Goal: Transaction & Acquisition: Register for event/course

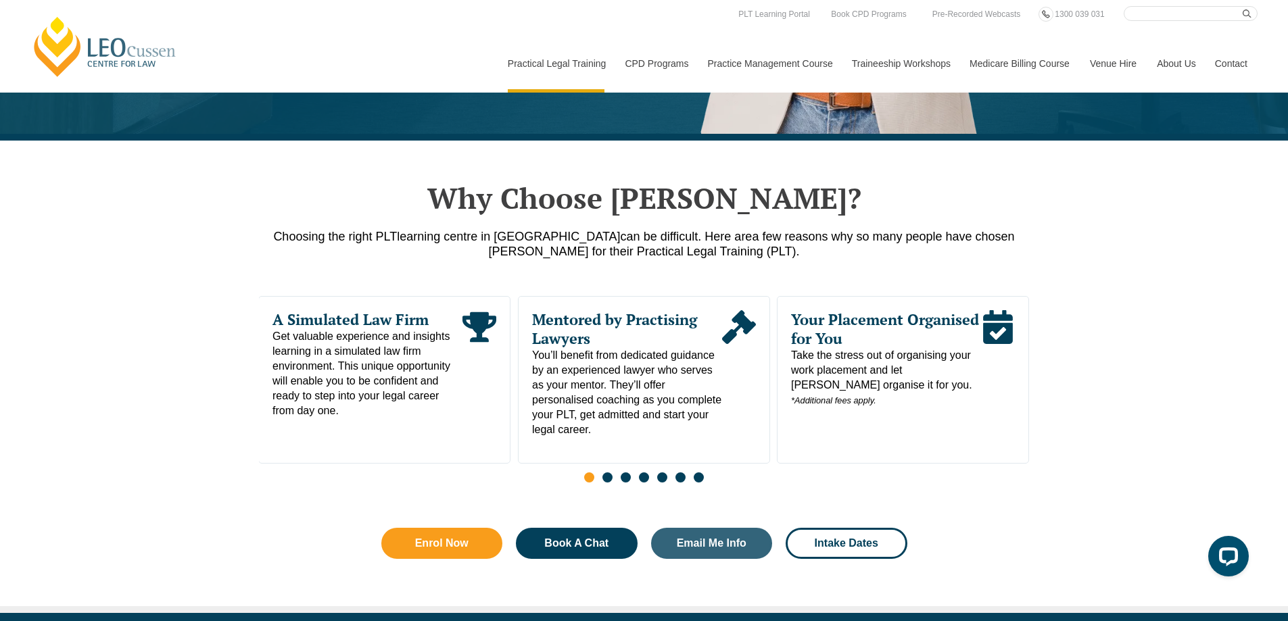
scroll to position [479, 0]
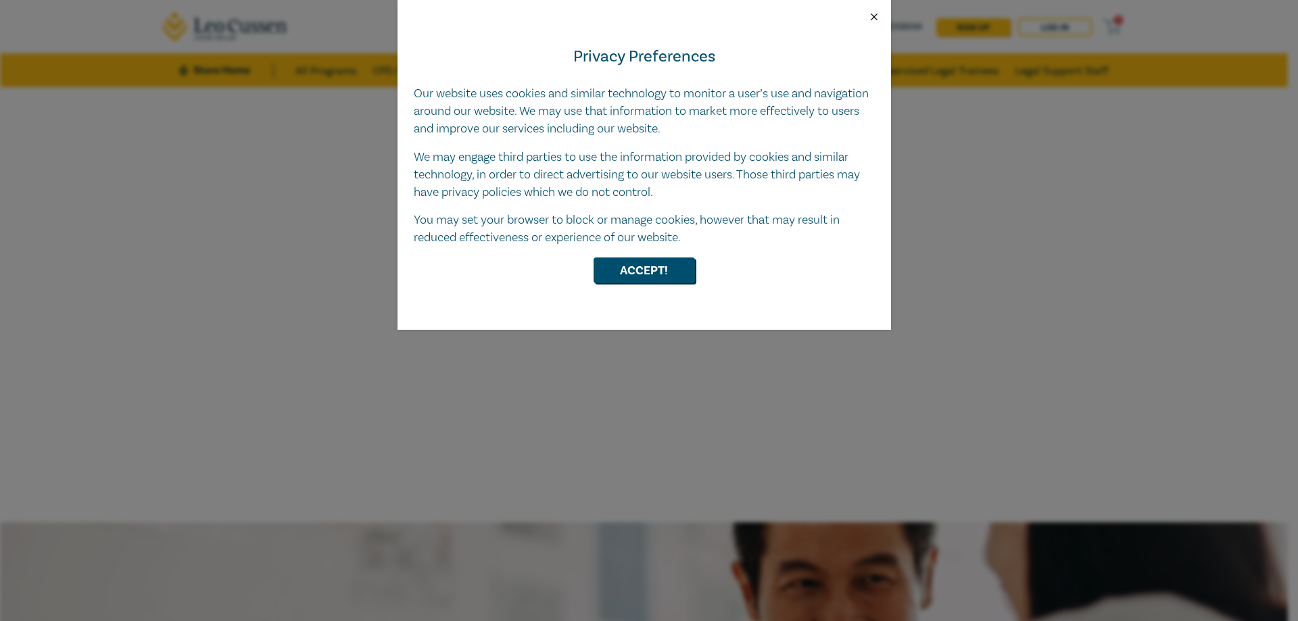
click at [872, 16] on button "Close" at bounding box center [874, 17] width 12 height 12
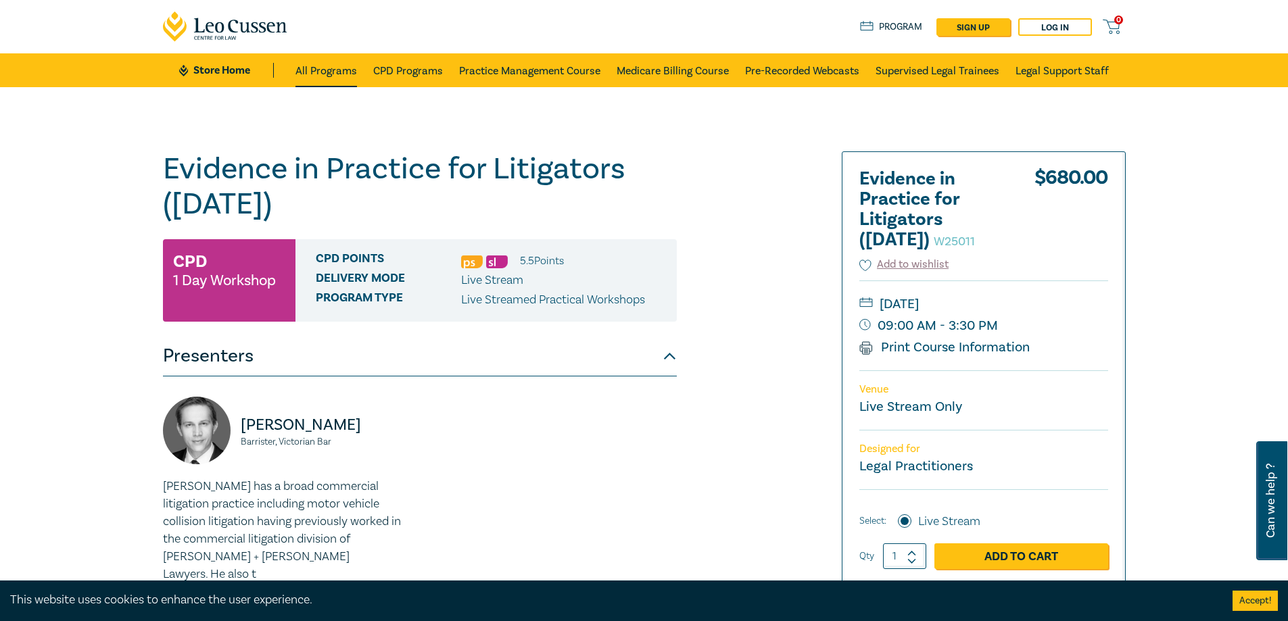
click at [352, 71] on link "All Programs" at bounding box center [326, 70] width 62 height 34
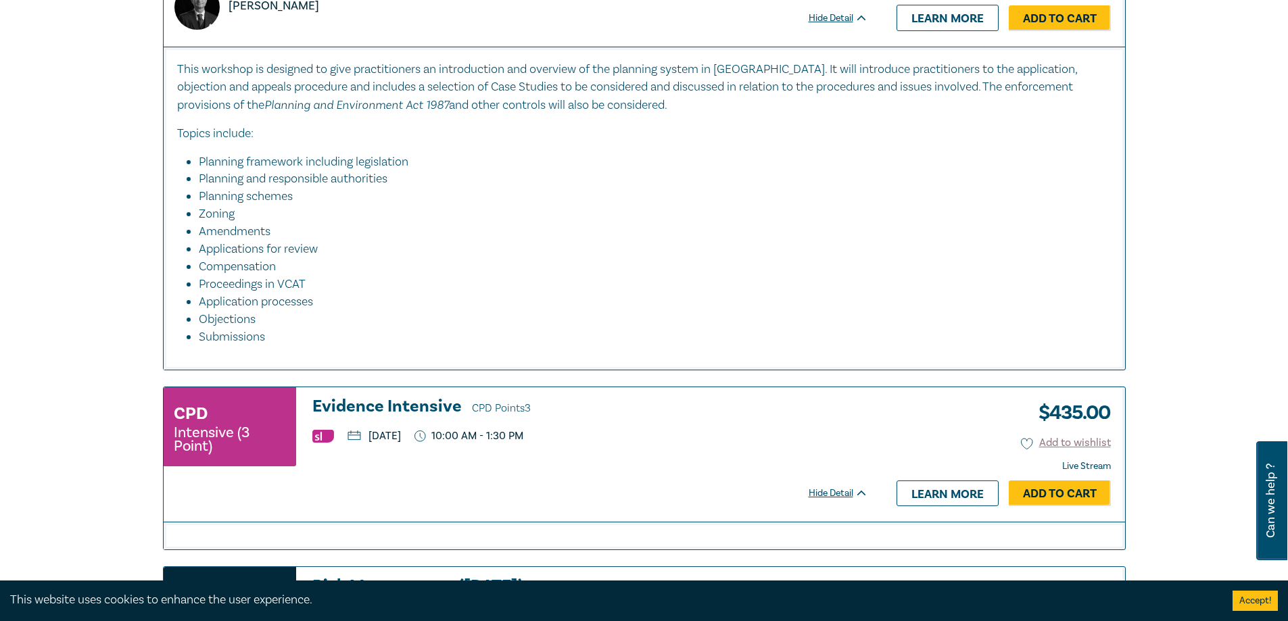
scroll to position [1961, 0]
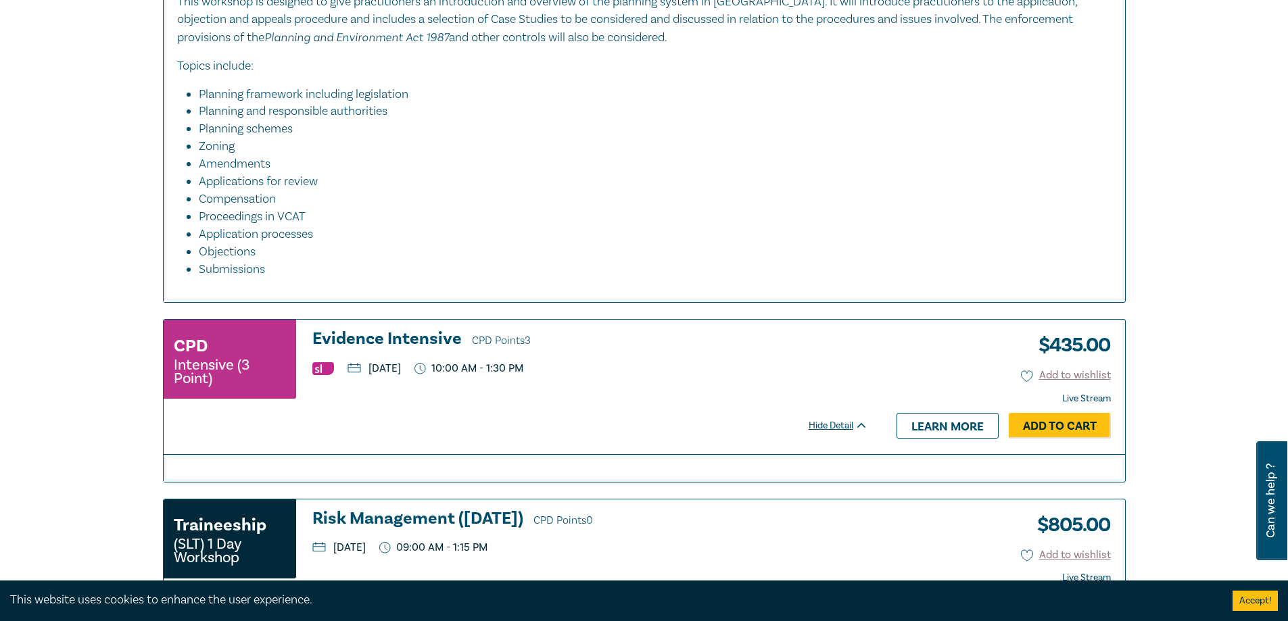
click at [416, 344] on h3 "Evidence Intensive CPD Points 3" at bounding box center [590, 340] width 556 height 20
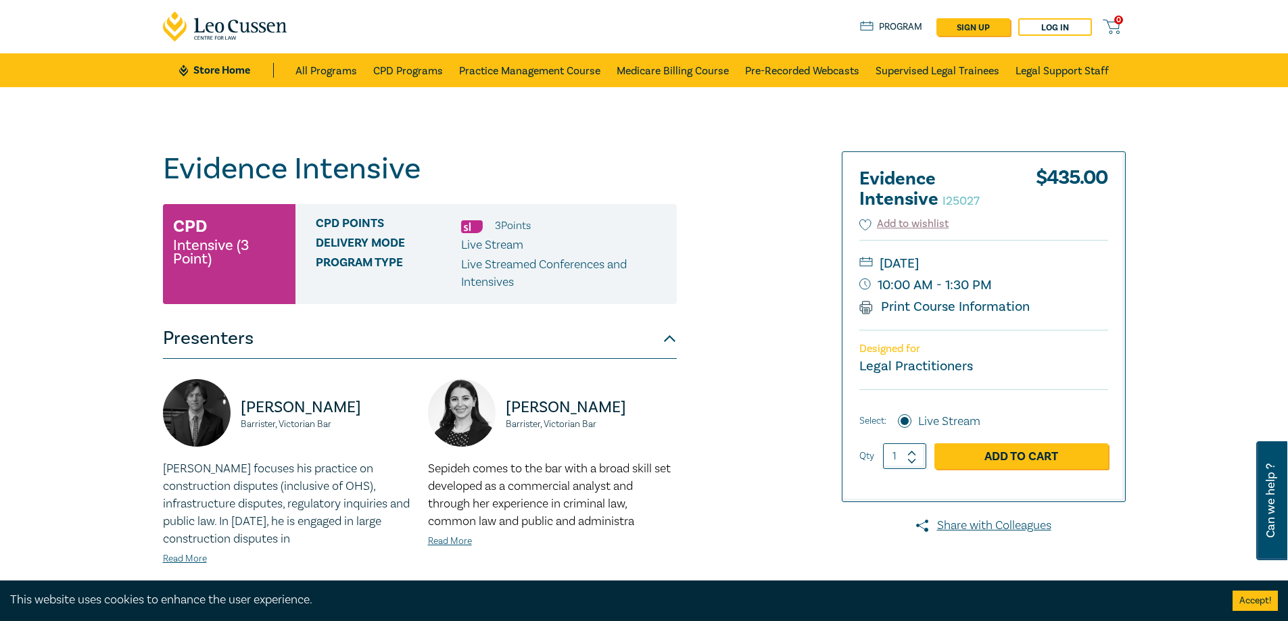
click at [1240, 270] on div "Evidence Intensive I25027 CPD Intensive (3 Point) CPD Points 3 Point s Delivery…" at bounding box center [644, 513] width 1288 height 853
click at [991, 33] on link "sign up" at bounding box center [973, 27] width 74 height 18
select select "AU"
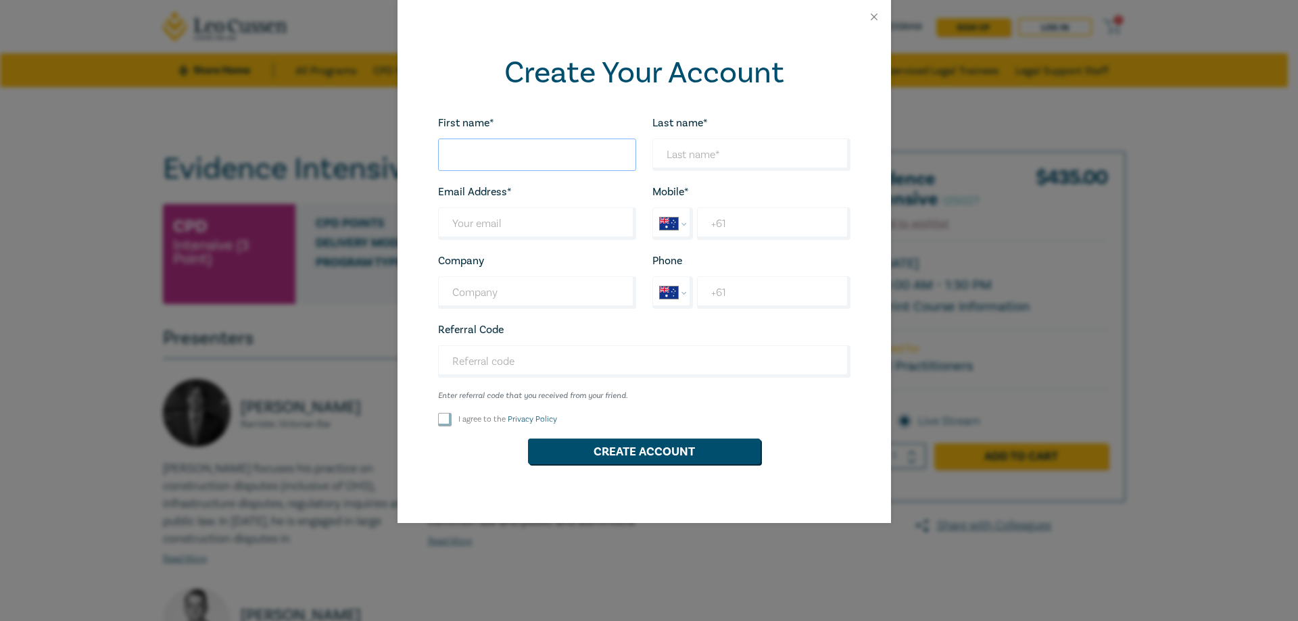
click at [579, 166] on input "First name*" at bounding box center [537, 155] width 198 height 32
click at [581, 221] on input "Last name*" at bounding box center [537, 224] width 198 height 32
click at [516, 158] on input "First name*" at bounding box center [537, 155] width 198 height 32
type input "Zara"
click at [699, 149] on input "Last name*" at bounding box center [751, 155] width 198 height 32
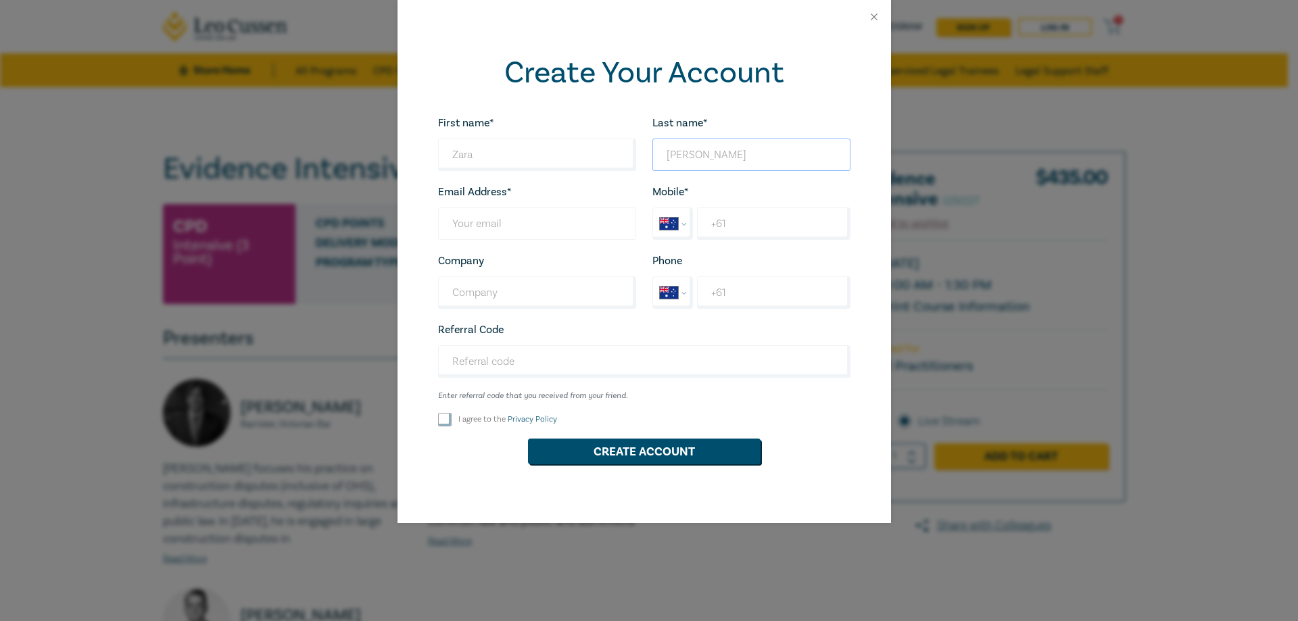
type input "Ali"
click at [567, 223] on input "Last name*" at bounding box center [537, 224] width 198 height 32
type input "ZAli@codea.com.au"
click at [772, 234] on input "+61" at bounding box center [773, 224] width 153 height 32
type input "+61 406 674 767"
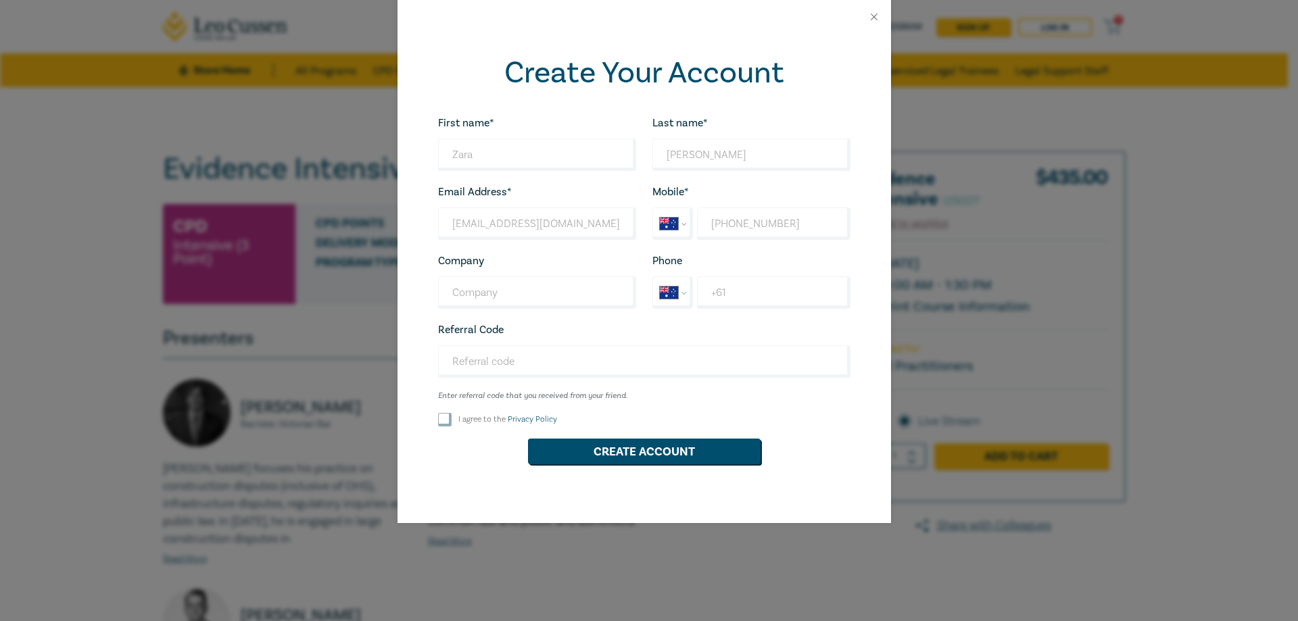
click at [487, 423] on label "I agree to the Privacy Policy" at bounding box center [507, 419] width 99 height 11
click at [452, 423] on input "I agree to the Privacy Policy" at bounding box center [445, 420] width 14 height 14
checkbox input "true"
click at [629, 457] on button "Create Account" at bounding box center [644, 452] width 233 height 26
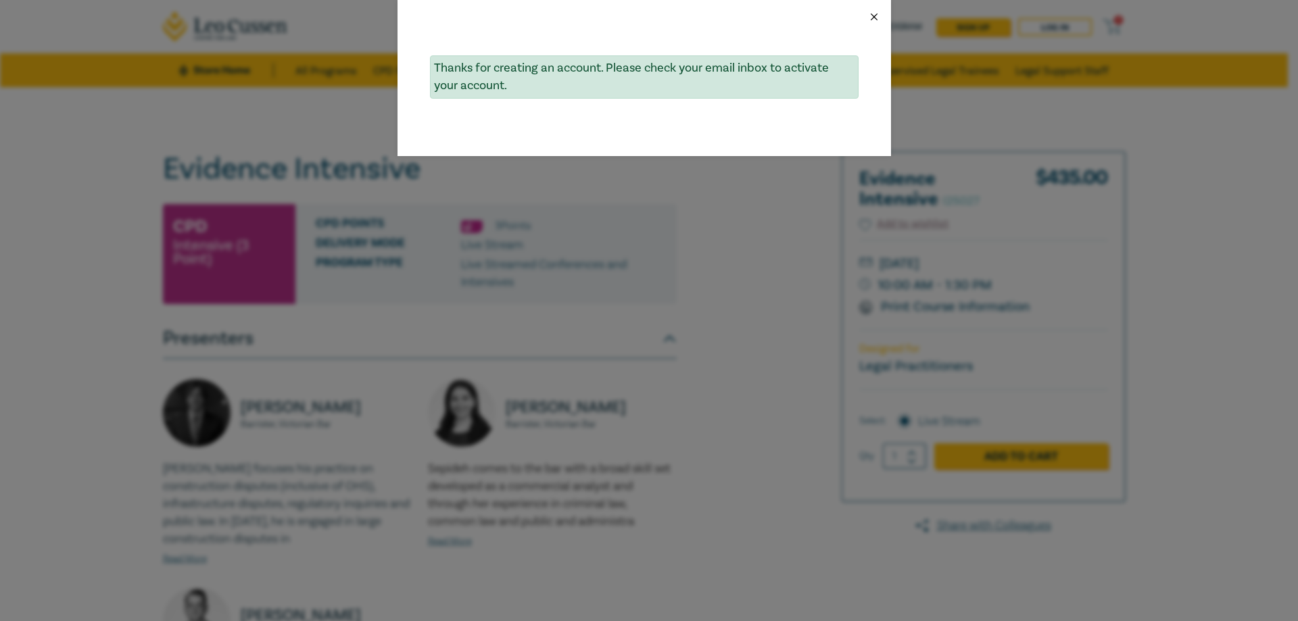
click at [872, 22] on button "Close" at bounding box center [874, 17] width 12 height 12
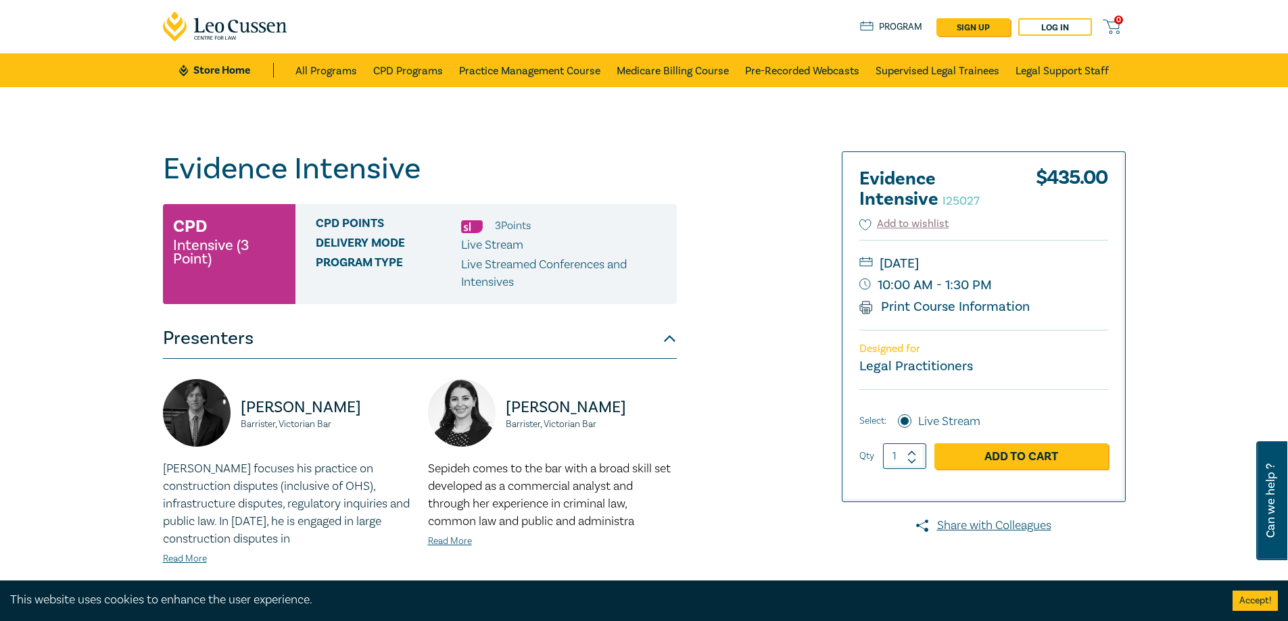
scroll to position [203, 0]
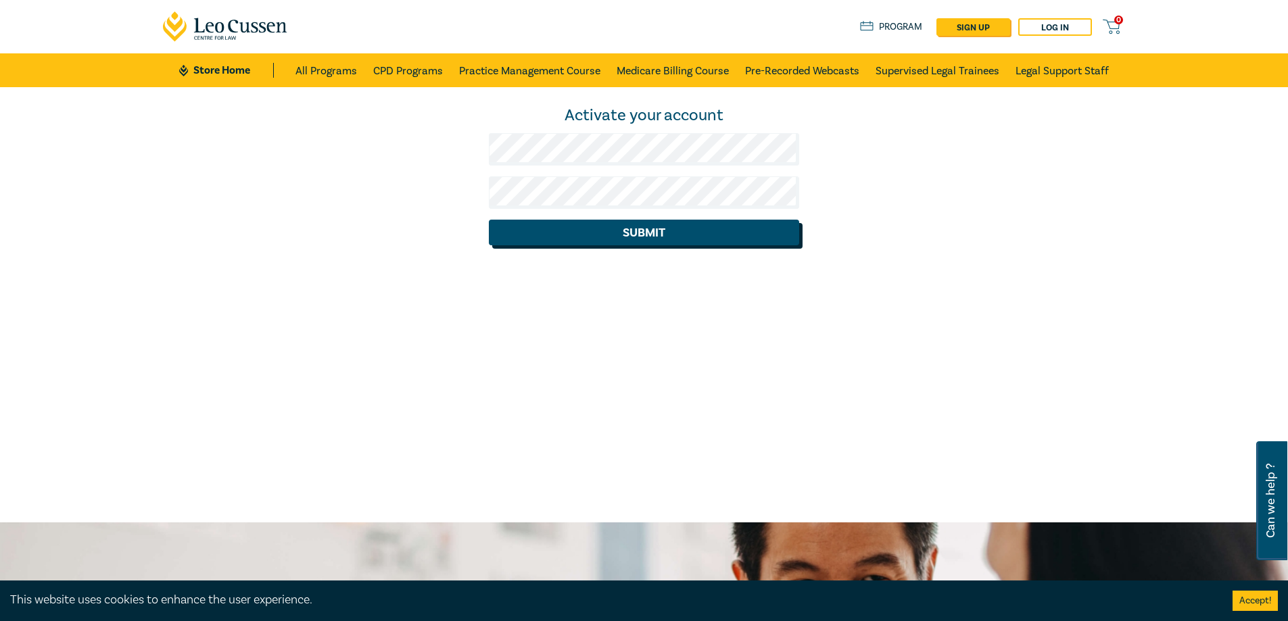
click at [569, 232] on button "Submit" at bounding box center [644, 233] width 310 height 26
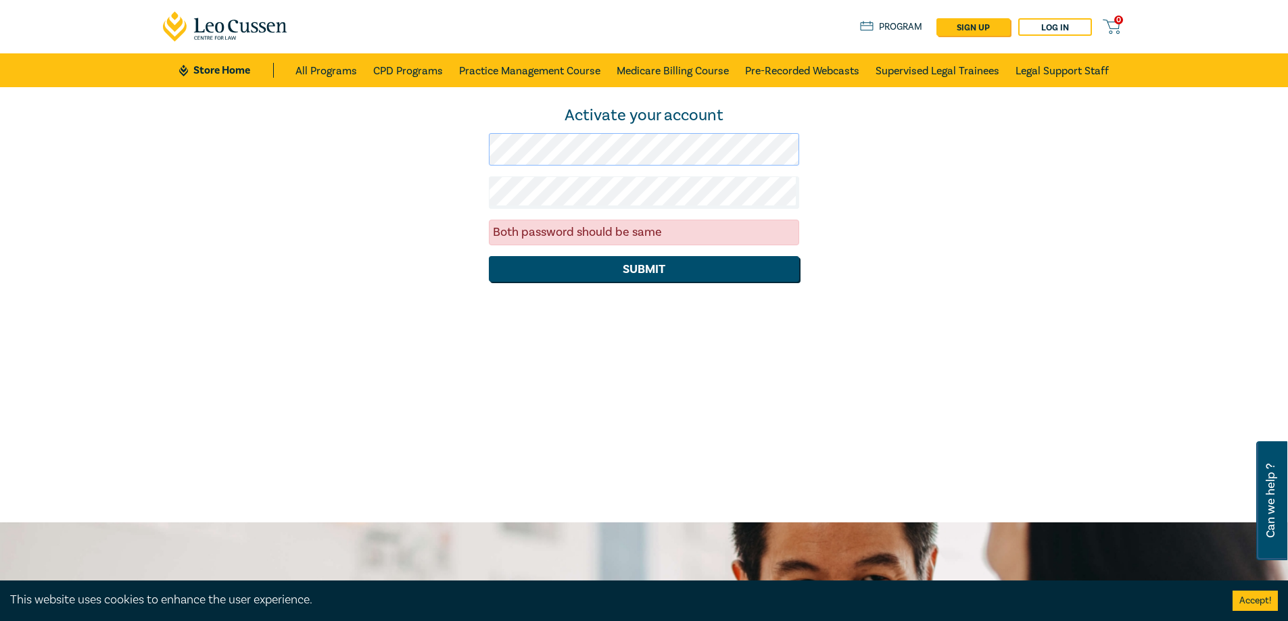
click at [386, 150] on div "Activate your account Both password should be same Submit" at bounding box center [644, 193] width 979 height 177
click at [387, 185] on div "Activate your account Both password should be same Submit" at bounding box center [644, 193] width 979 height 177
click at [489, 256] on button "Submit" at bounding box center [644, 269] width 310 height 26
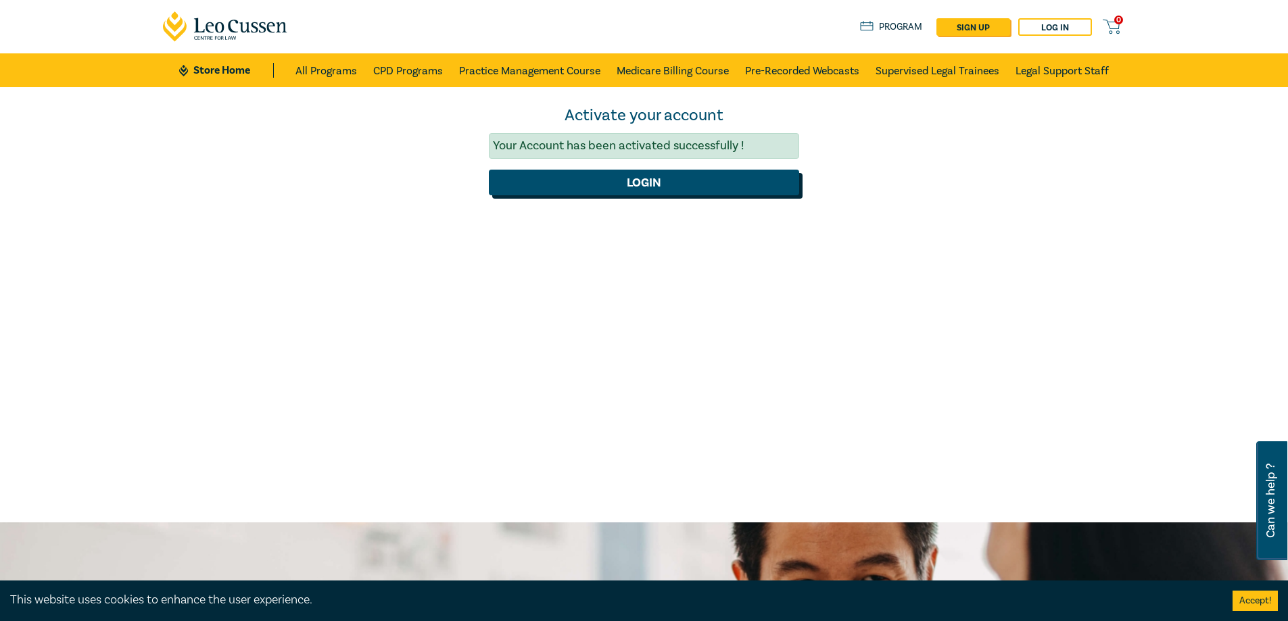
click at [567, 193] on button "Login" at bounding box center [644, 183] width 310 height 26
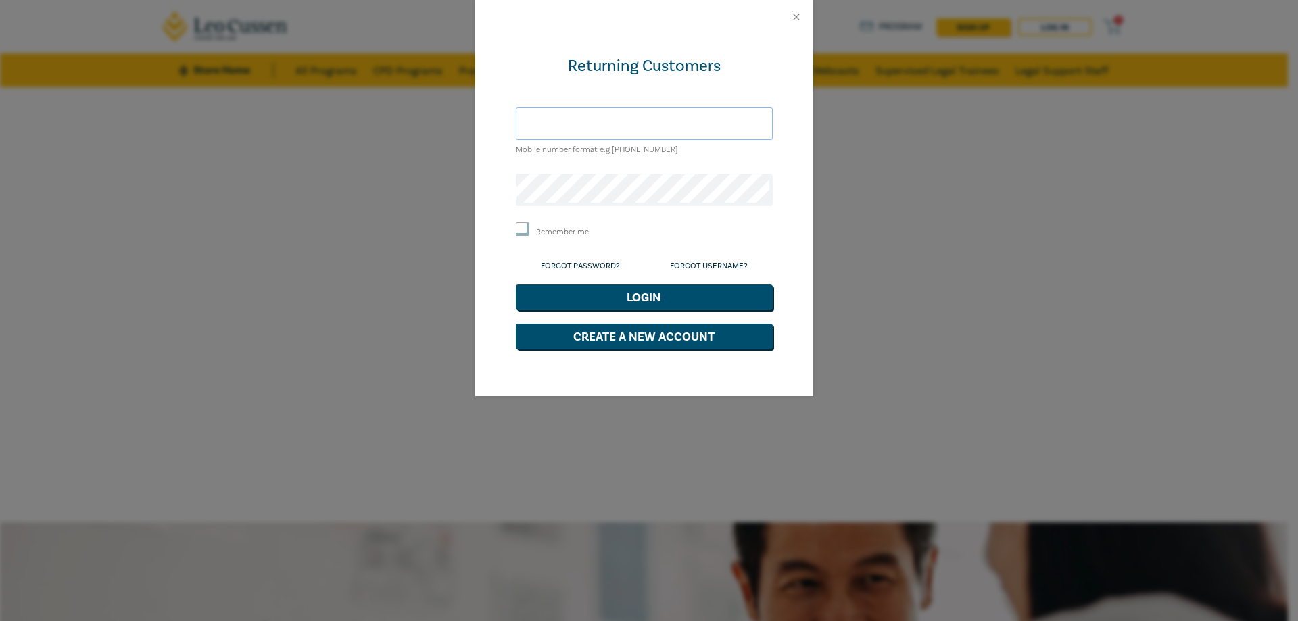
click at [585, 137] on input "text" at bounding box center [644, 124] width 257 height 32
click at [592, 120] on input "text" at bounding box center [644, 124] width 257 height 32
type input "ZAli@codea.com.au"
click at [516, 285] on button "Login" at bounding box center [644, 298] width 257 height 26
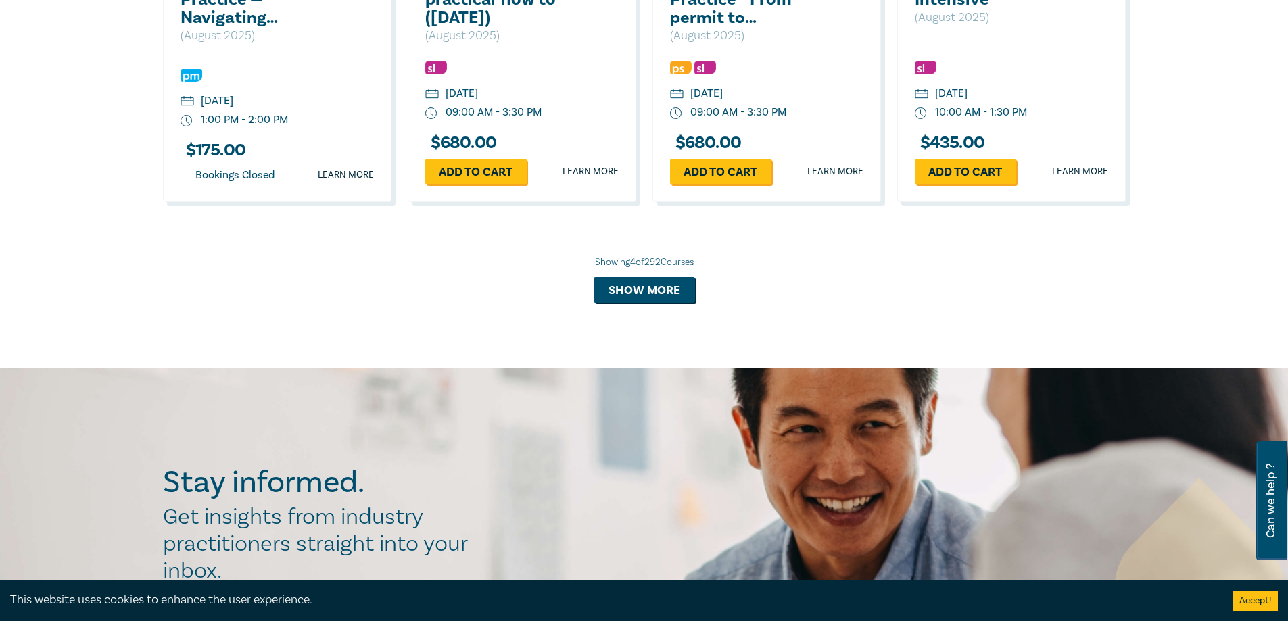
scroll to position [738, 0]
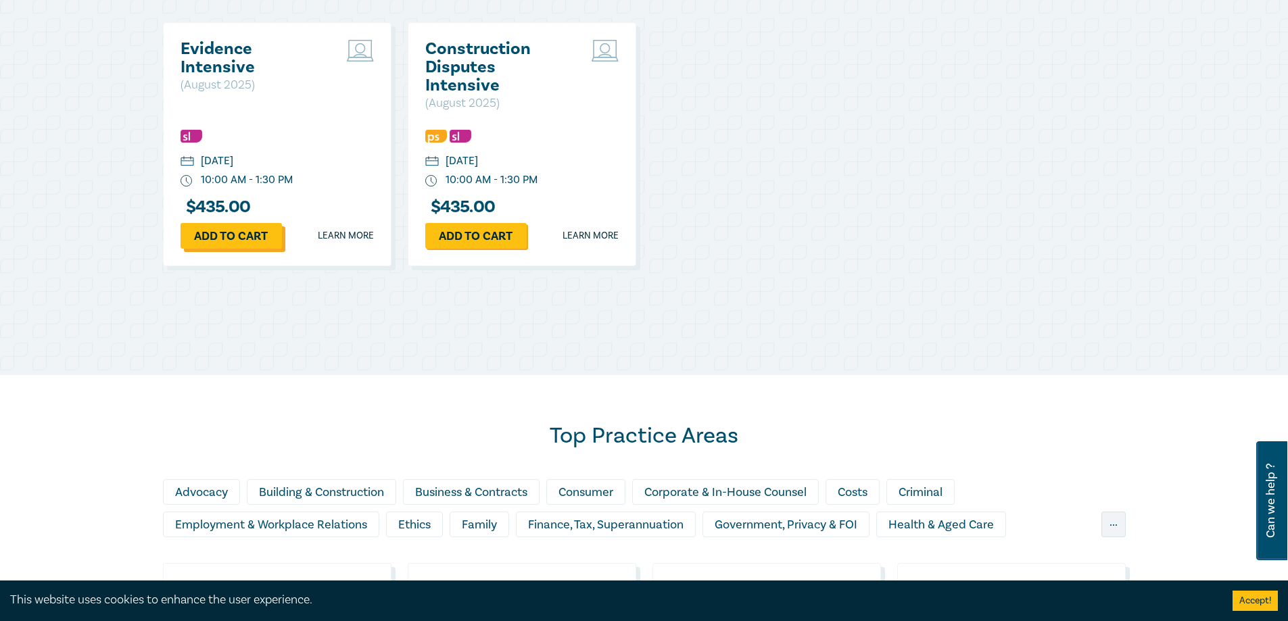
click at [252, 240] on link "Add to cart" at bounding box center [231, 236] width 101 height 26
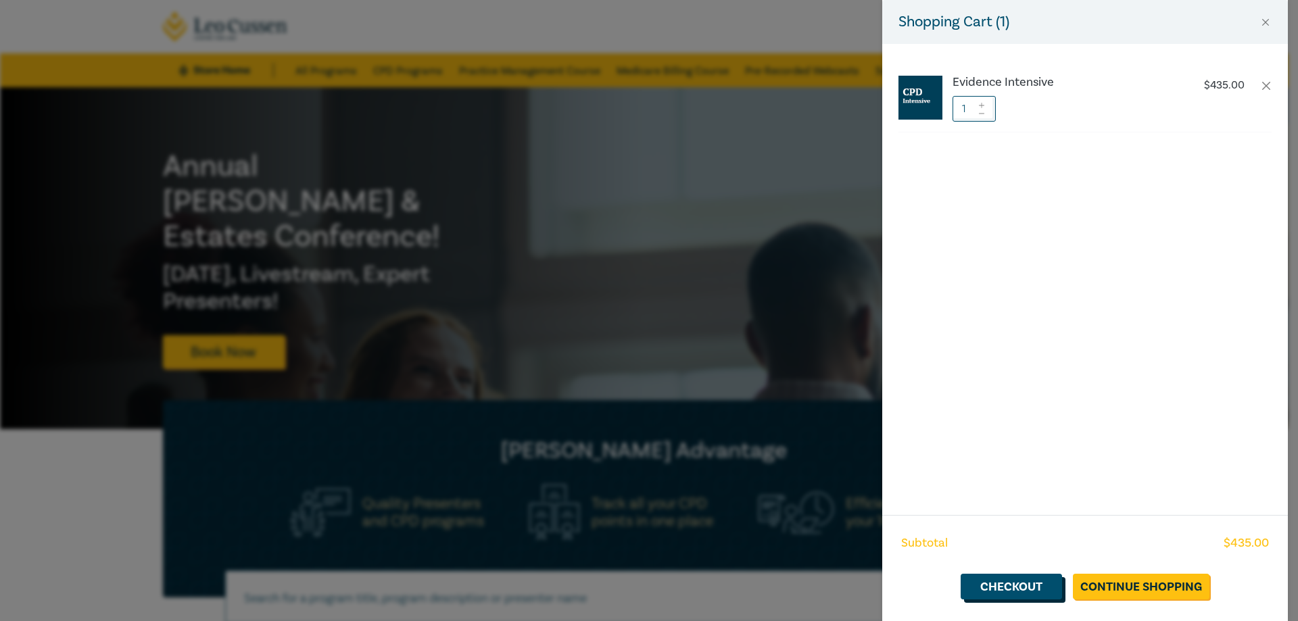
click at [1003, 590] on link "Checkout" at bounding box center [1011, 587] width 101 height 26
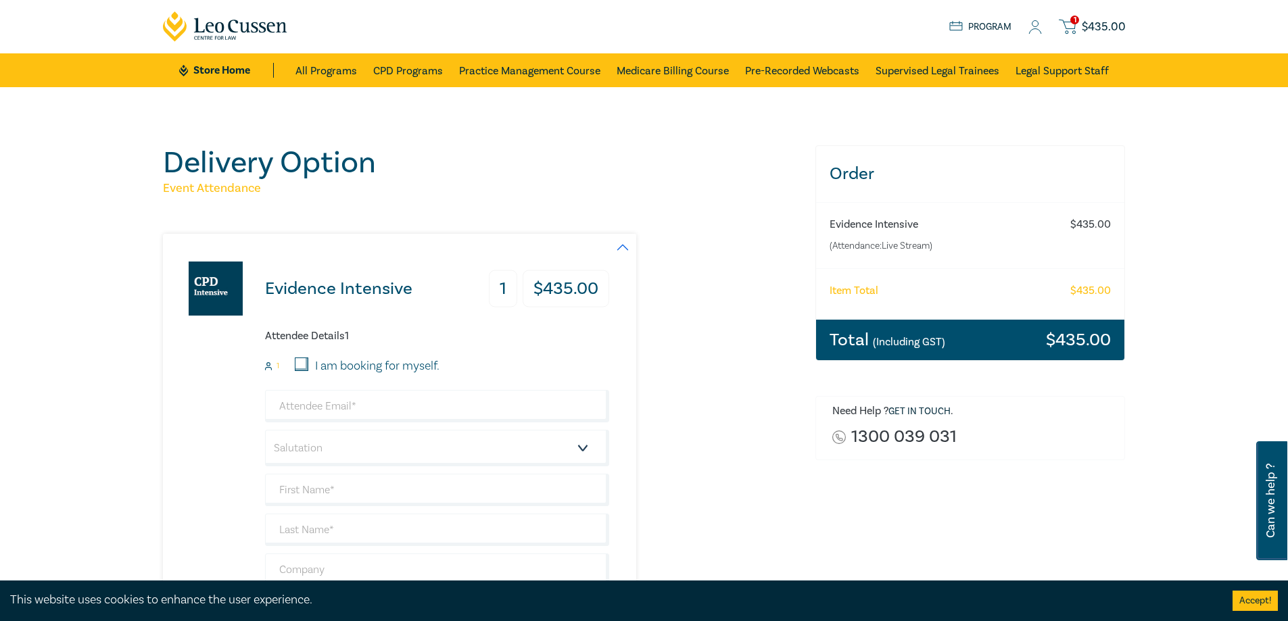
scroll to position [135, 0]
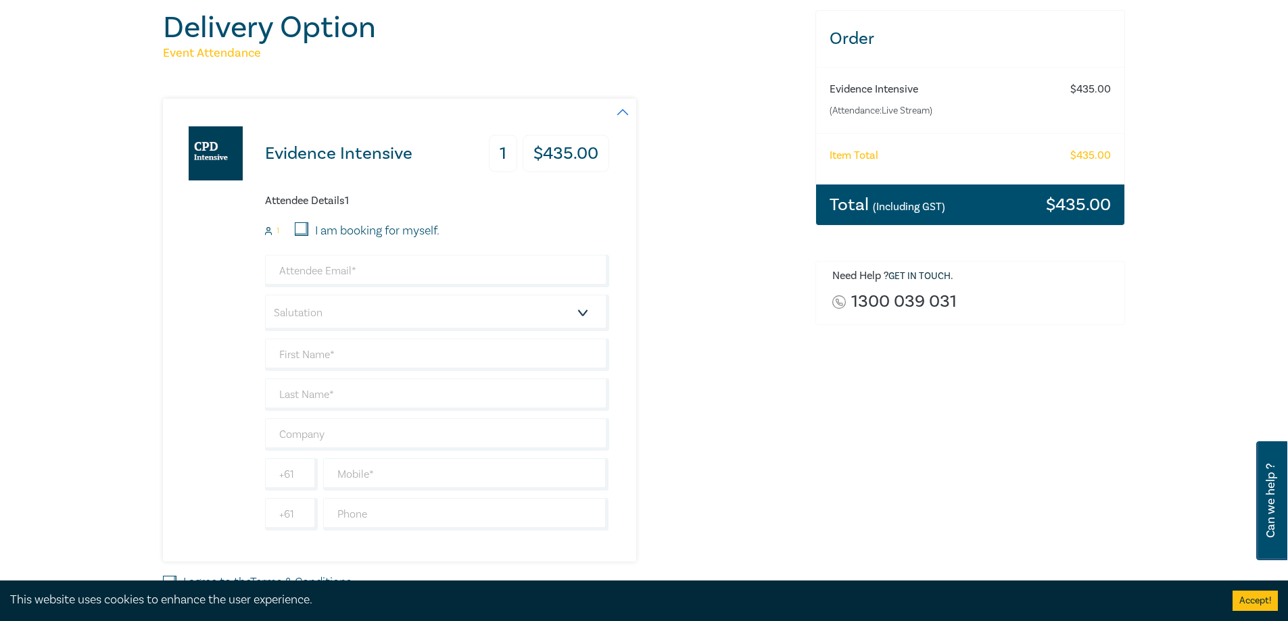
click at [324, 237] on label "I am booking for myself." at bounding box center [377, 231] width 124 height 18
click at [308, 236] on input "I am booking for myself." at bounding box center [302, 229] width 14 height 14
checkbox input "true"
type input "[EMAIL_ADDRESS][DOMAIN_NAME]"
type input "Zara"
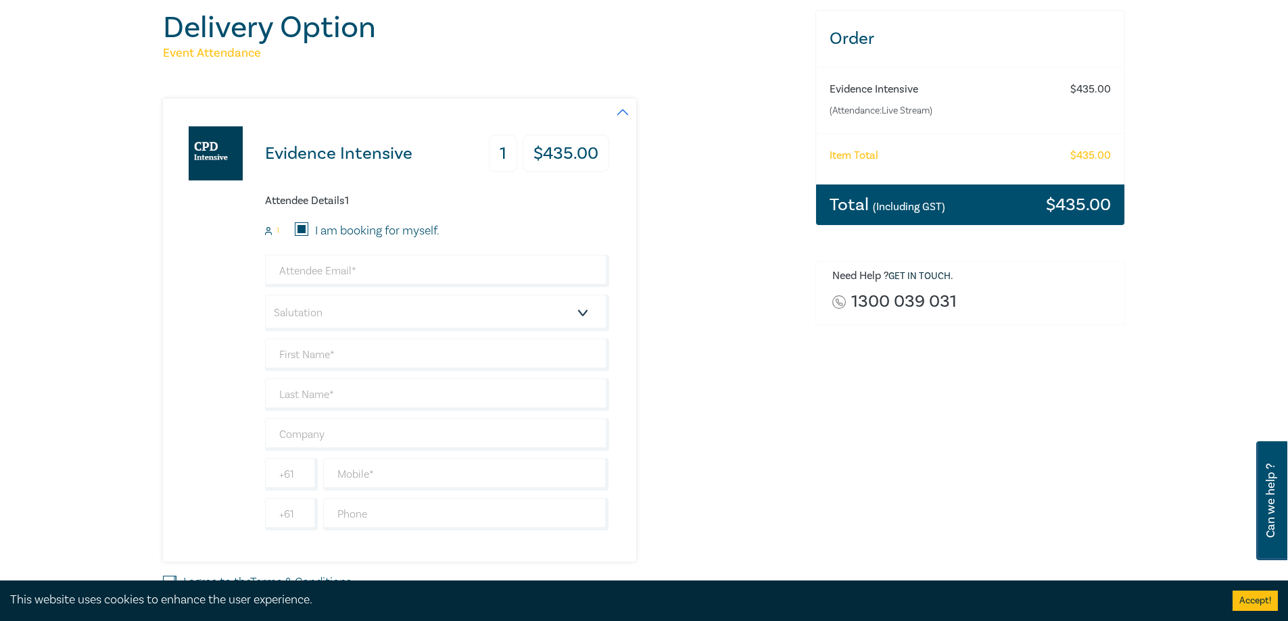
type input "[PERSON_NAME]"
type input "406674767"
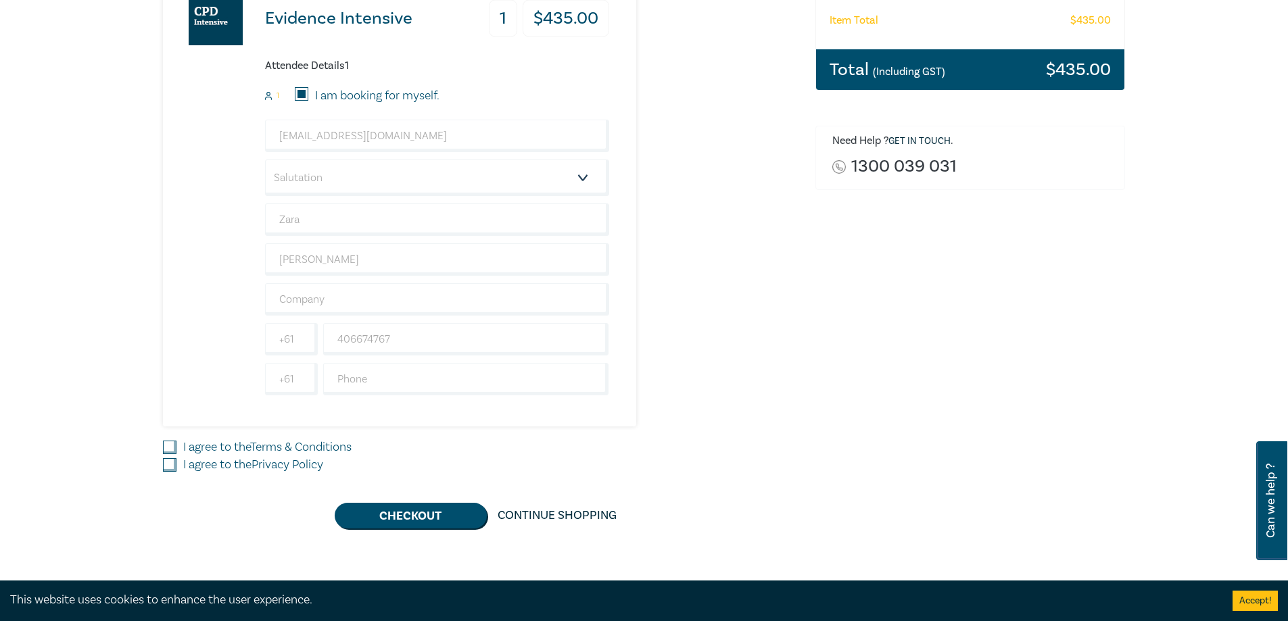
click at [282, 446] on link "Terms & Conditions" at bounding box center [300, 447] width 101 height 16
click at [176, 446] on input "I agree to the Terms & Conditions" at bounding box center [170, 448] width 14 height 14
checkbox input "true"
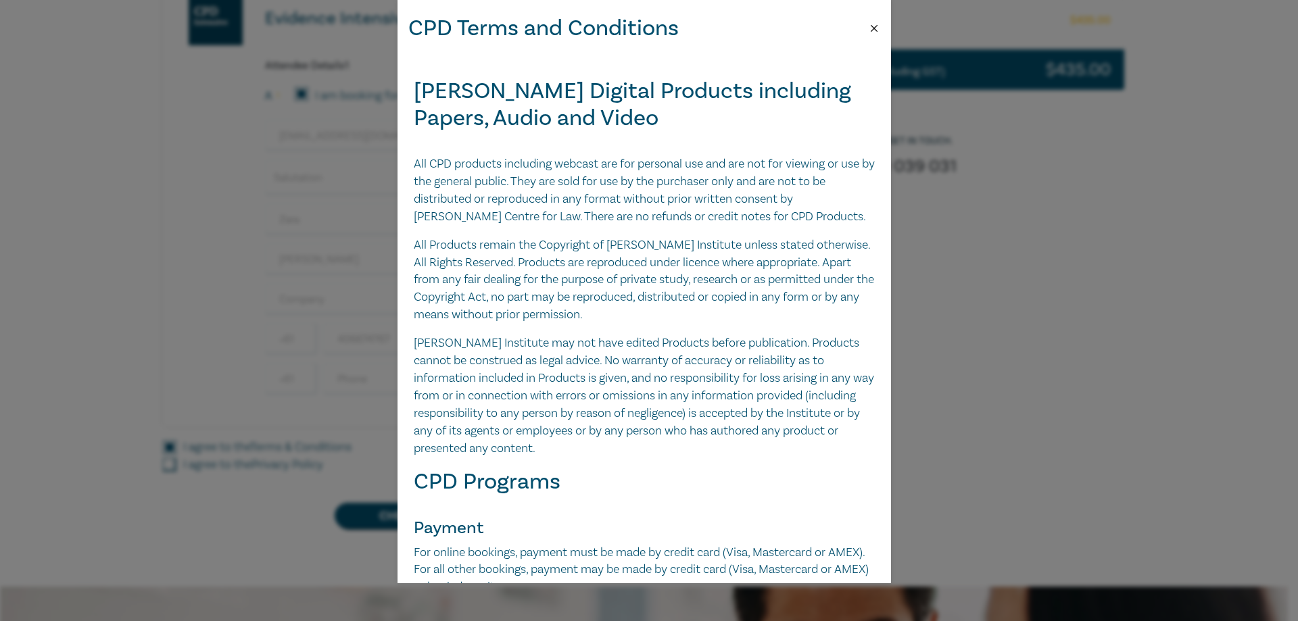
click at [876, 30] on button "Close" at bounding box center [874, 28] width 12 height 12
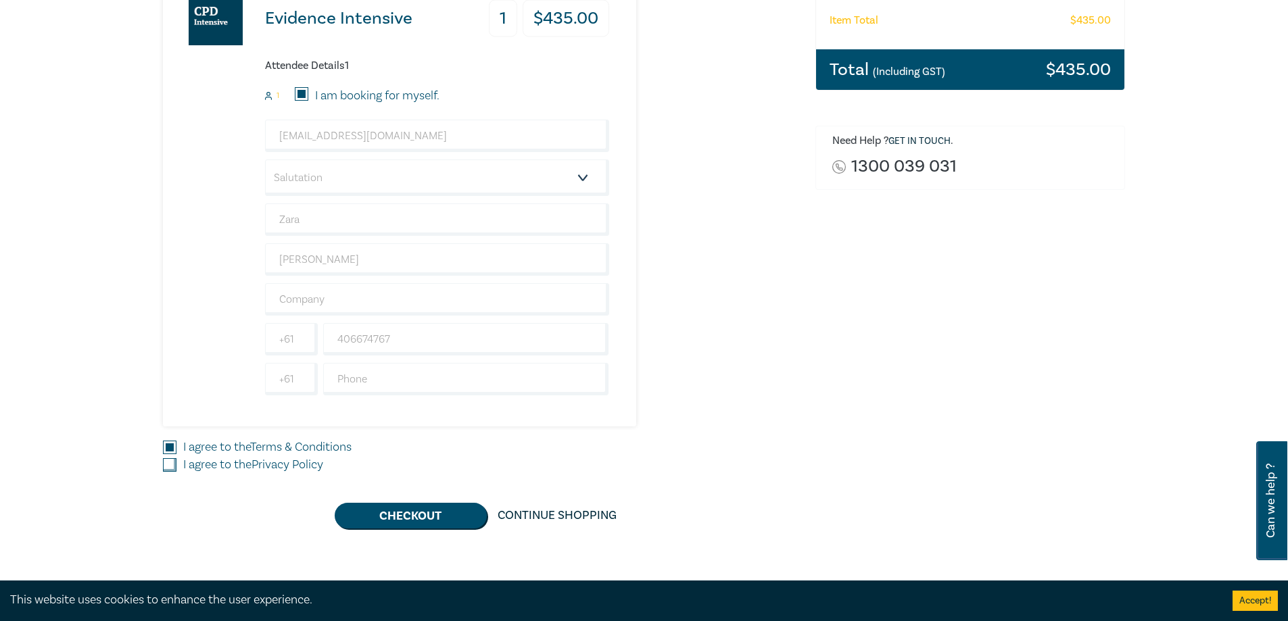
click at [172, 468] on input "I agree to the Privacy Policy" at bounding box center [170, 465] width 14 height 14
checkbox input "true"
click at [457, 519] on button "Checkout" at bounding box center [411, 516] width 152 height 26
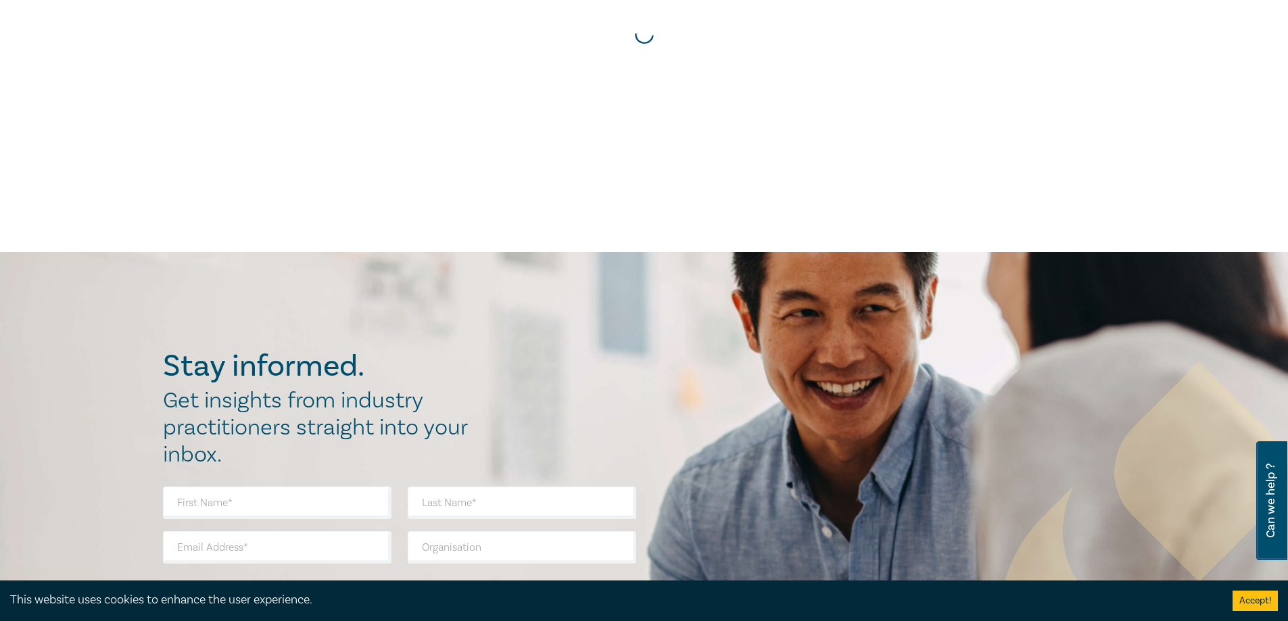
scroll to position [0, 0]
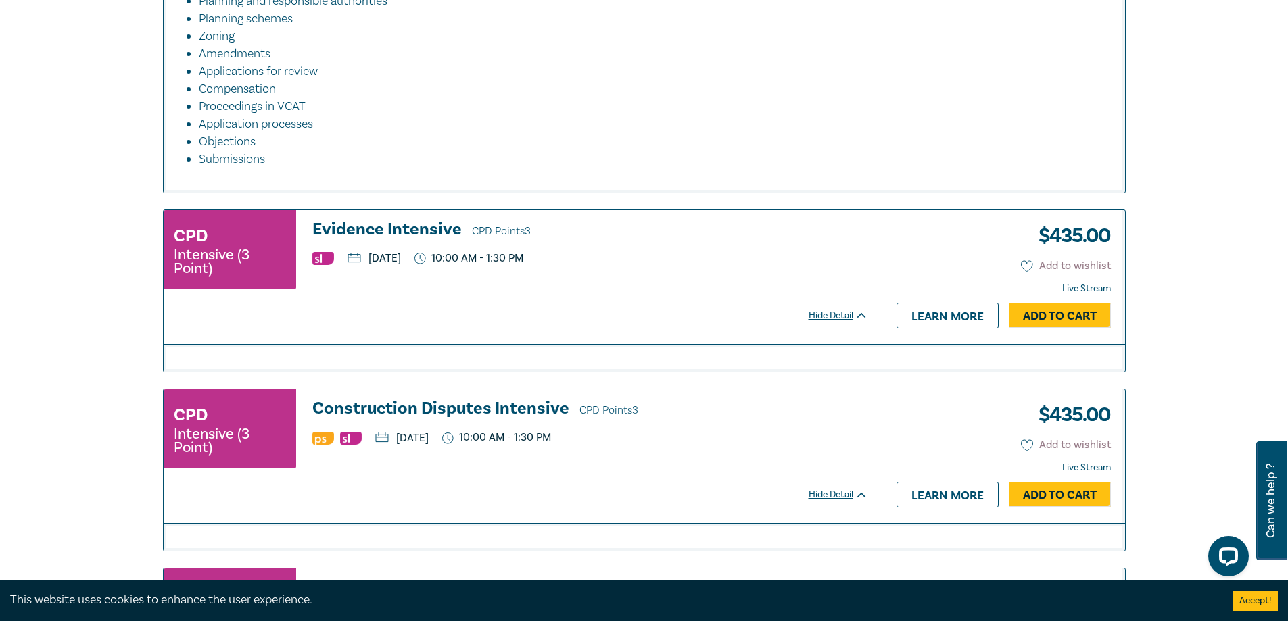
scroll to position [2096, 0]
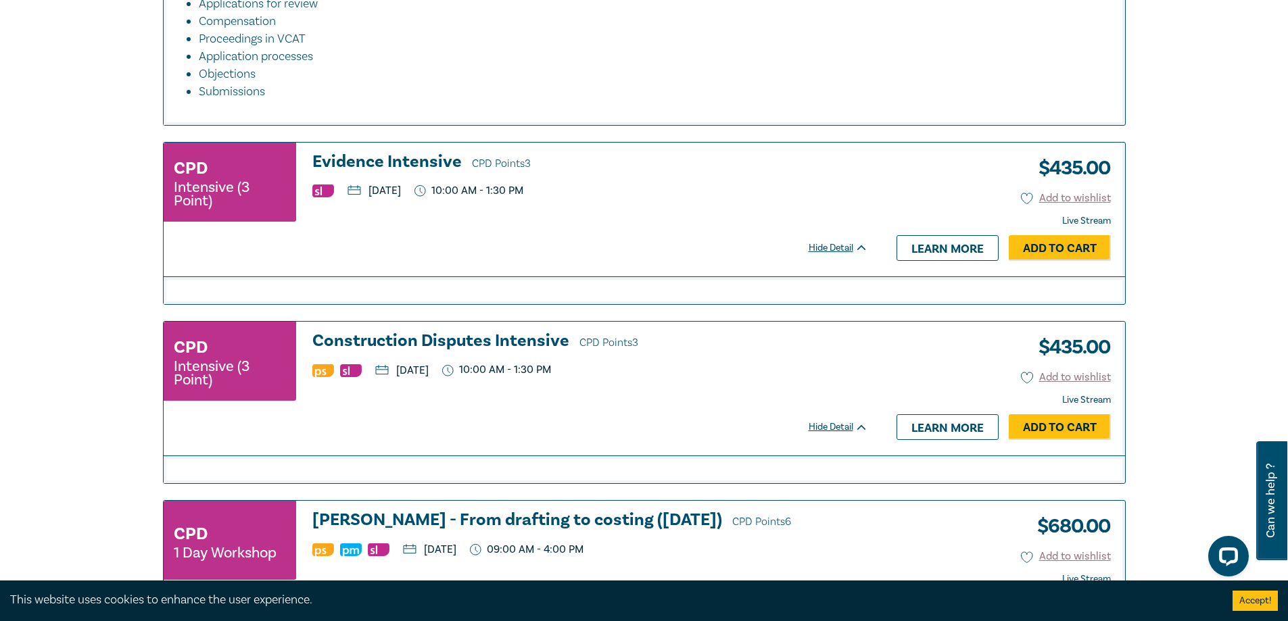
click at [431, 156] on h3 "Evidence Intensive CPD Points 3" at bounding box center [590, 163] width 556 height 20
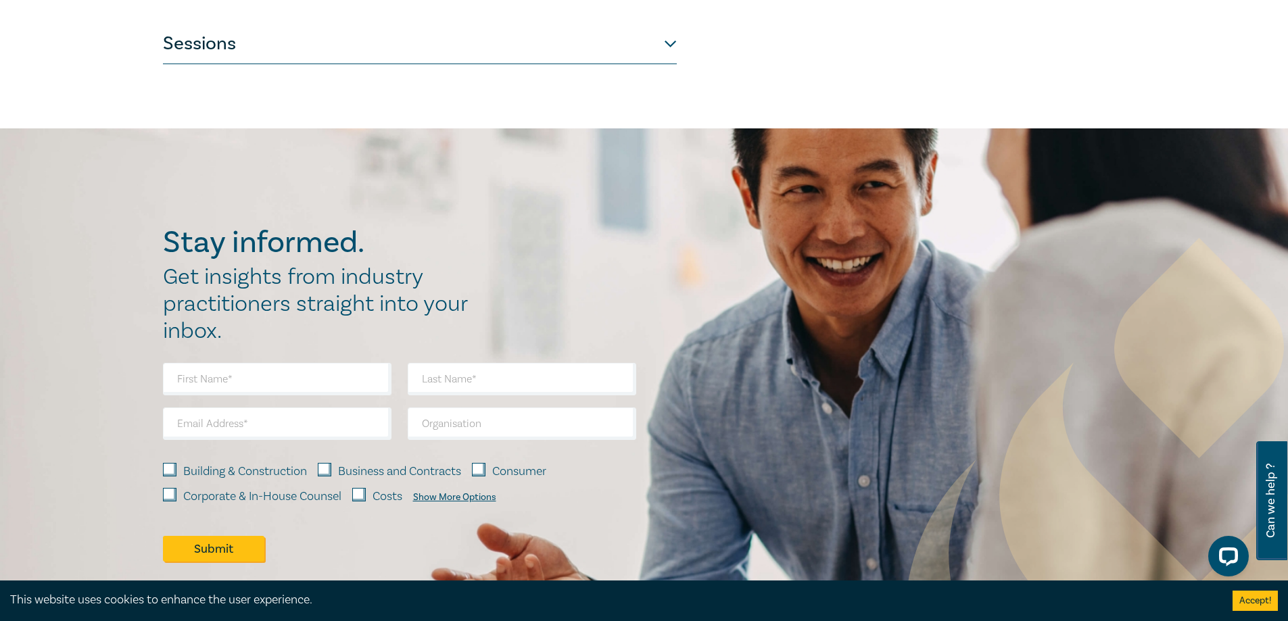
scroll to position [473, 0]
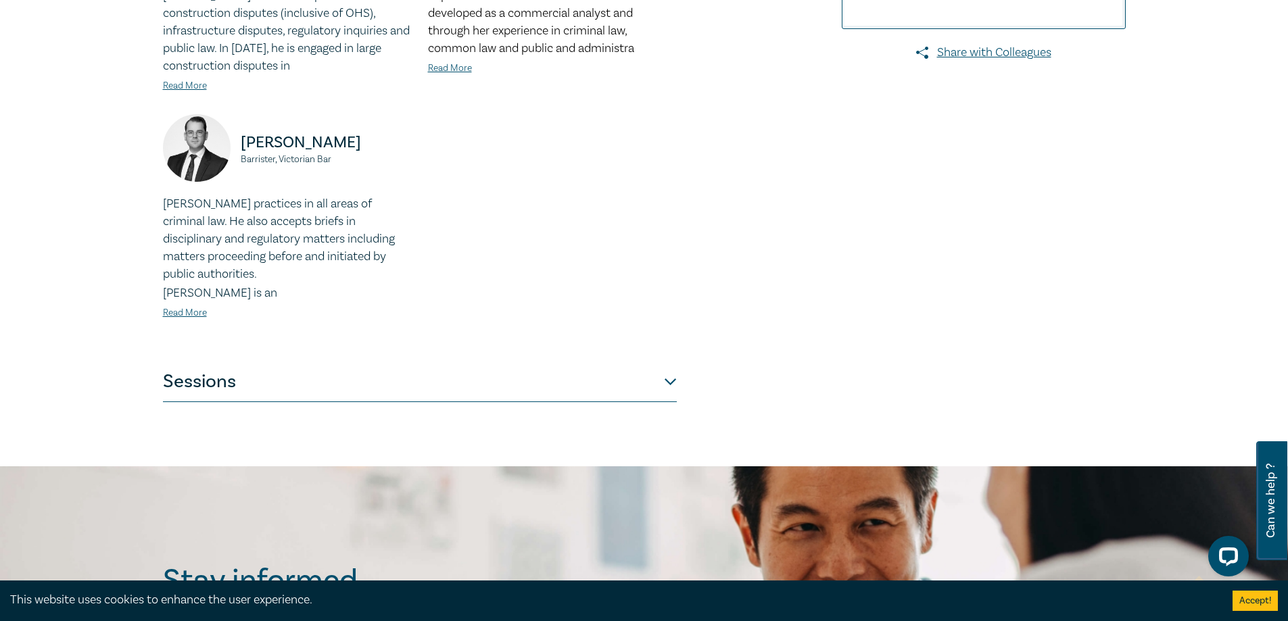
click at [379, 385] on button "Sessions" at bounding box center [420, 382] width 514 height 41
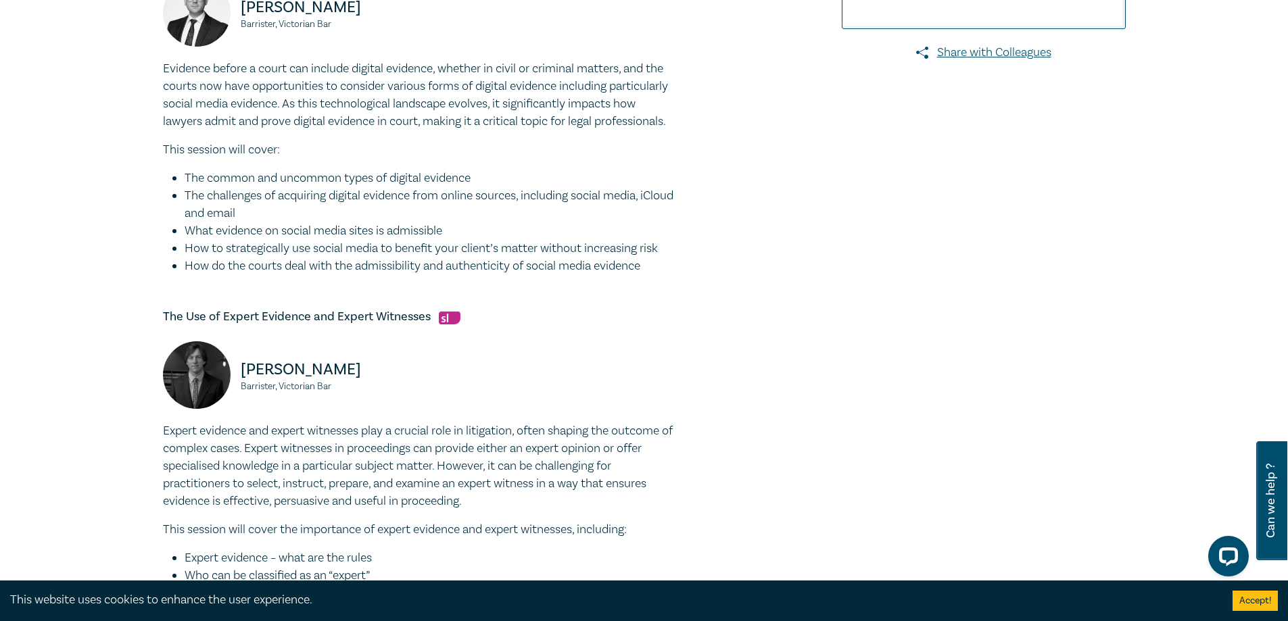
scroll to position [608, 0]
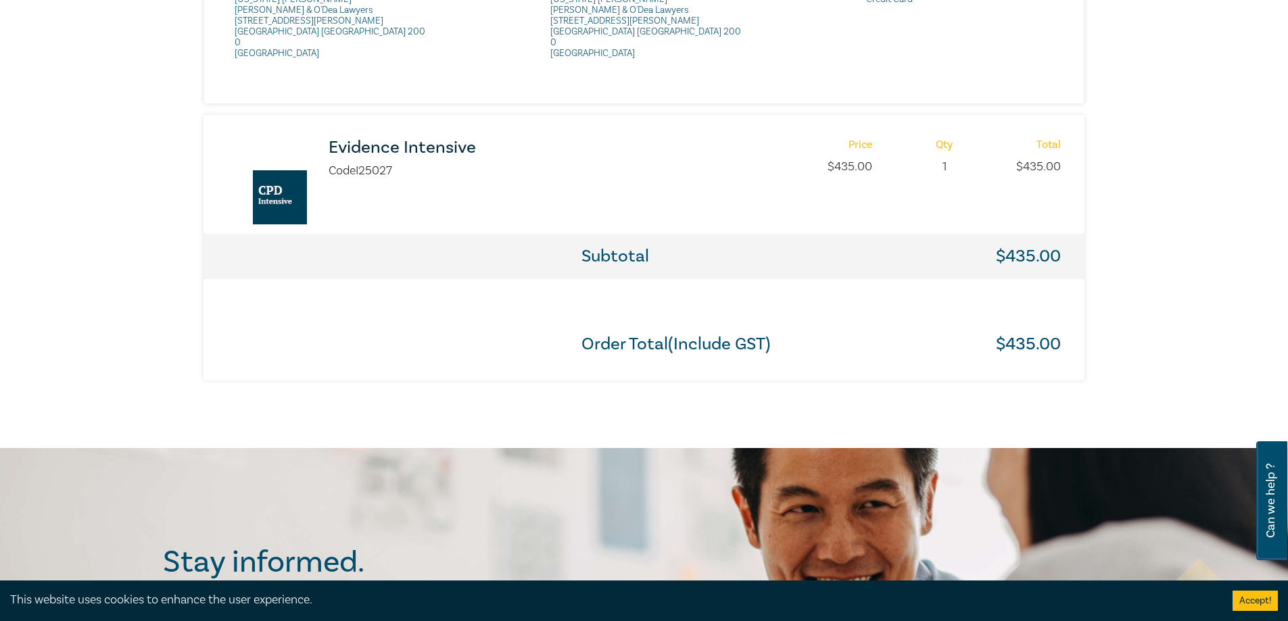
scroll to position [947, 0]
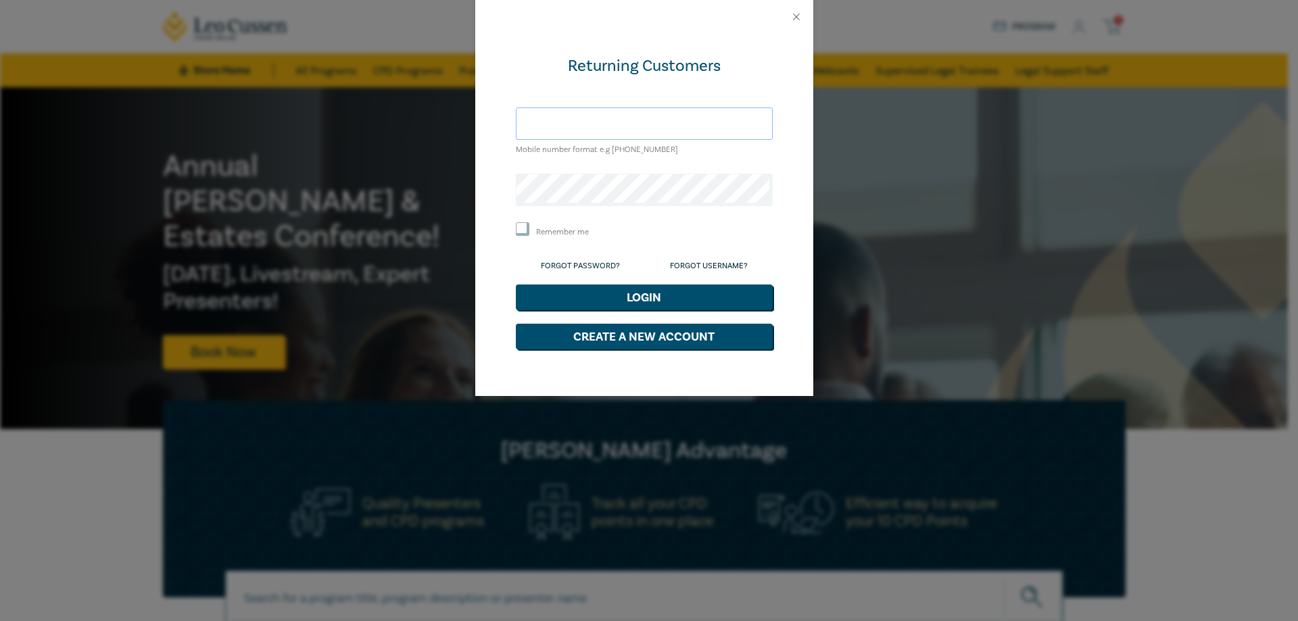
click at [583, 124] on input "text" at bounding box center [644, 124] width 257 height 32
type input "a"
type input "[EMAIL_ADDRESS][DOMAIN_NAME]"
click at [610, 292] on button "Login" at bounding box center [644, 298] width 257 height 26
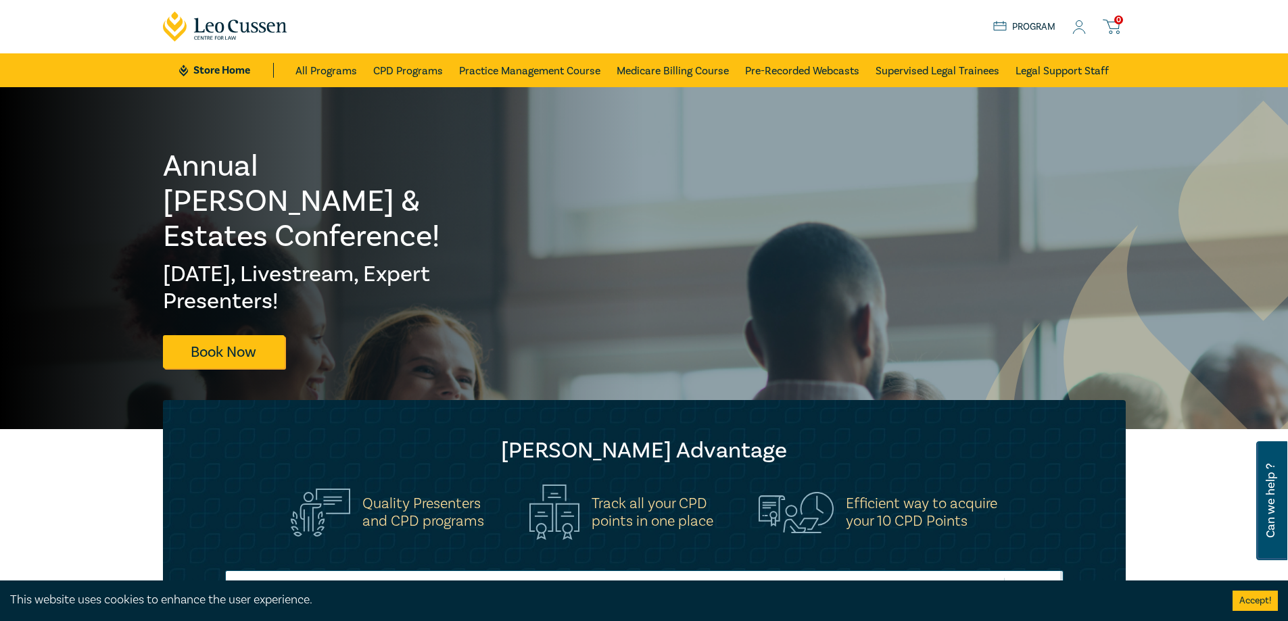
click at [1071, 23] on div "Store Home About us Program 0" at bounding box center [1059, 26] width 133 height 17
click at [1082, 34] on icon at bounding box center [1079, 27] width 14 height 14
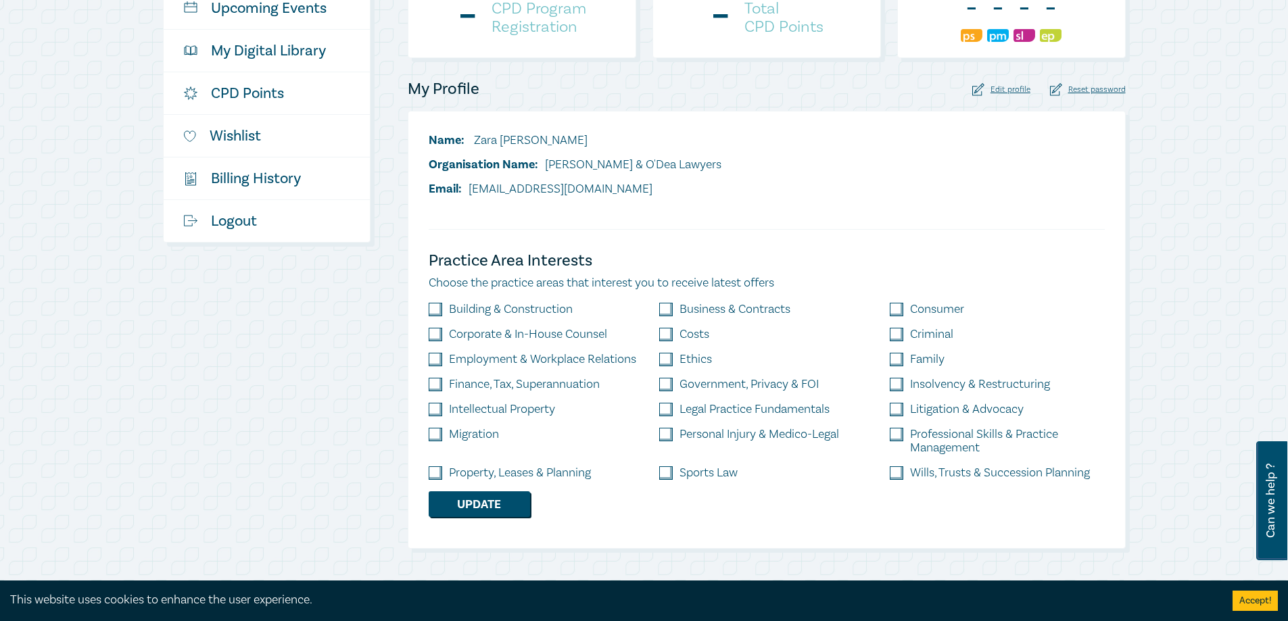
scroll to position [135, 0]
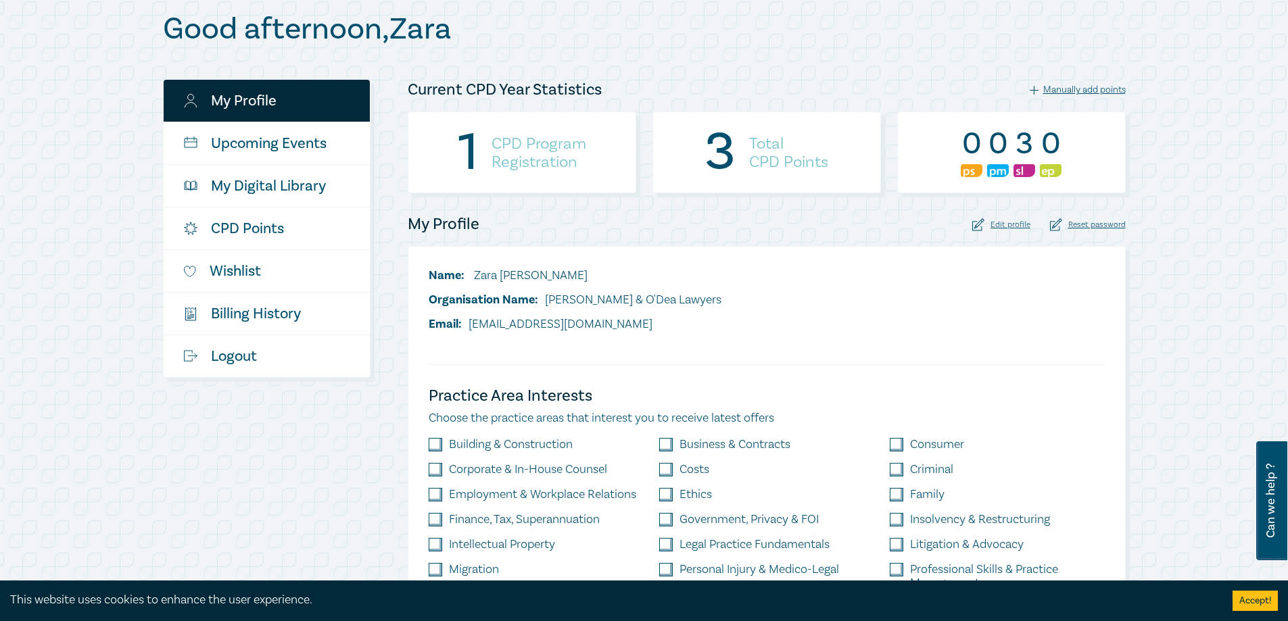
click at [506, 128] on div "1 CPD Program Registration" at bounding box center [522, 153] width 229 height 82
click at [498, 145] on h4 "CPD Program Registration" at bounding box center [539, 153] width 95 height 37
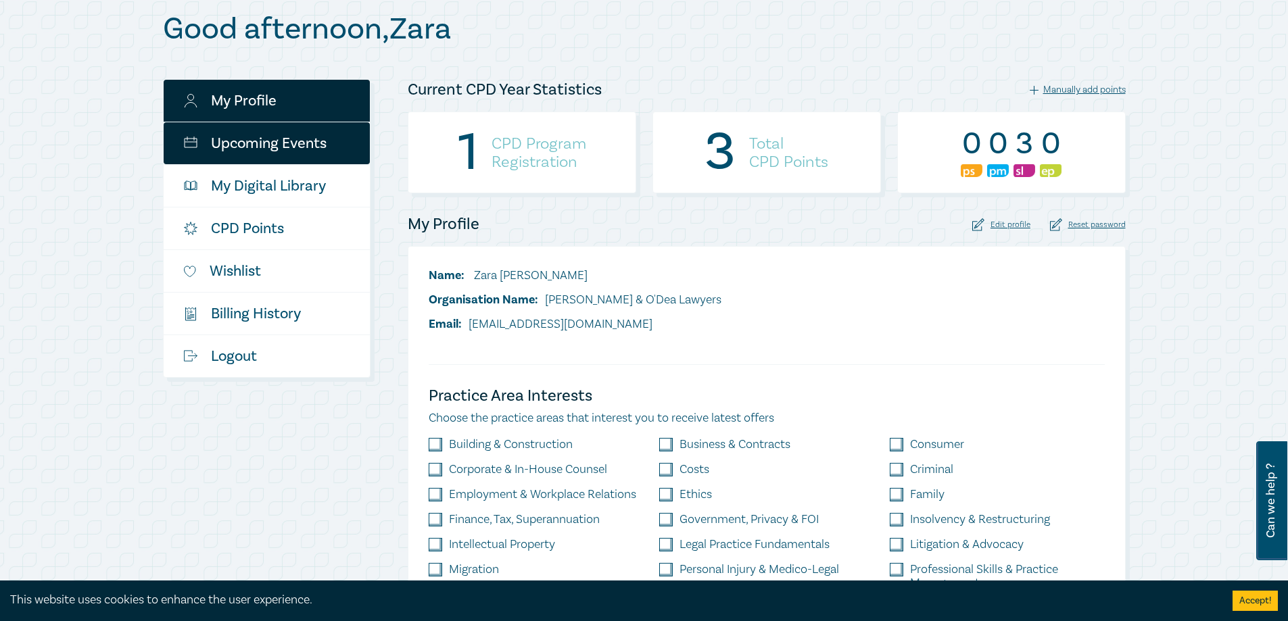
click at [275, 143] on link "Upcoming Events" at bounding box center [267, 143] width 206 height 42
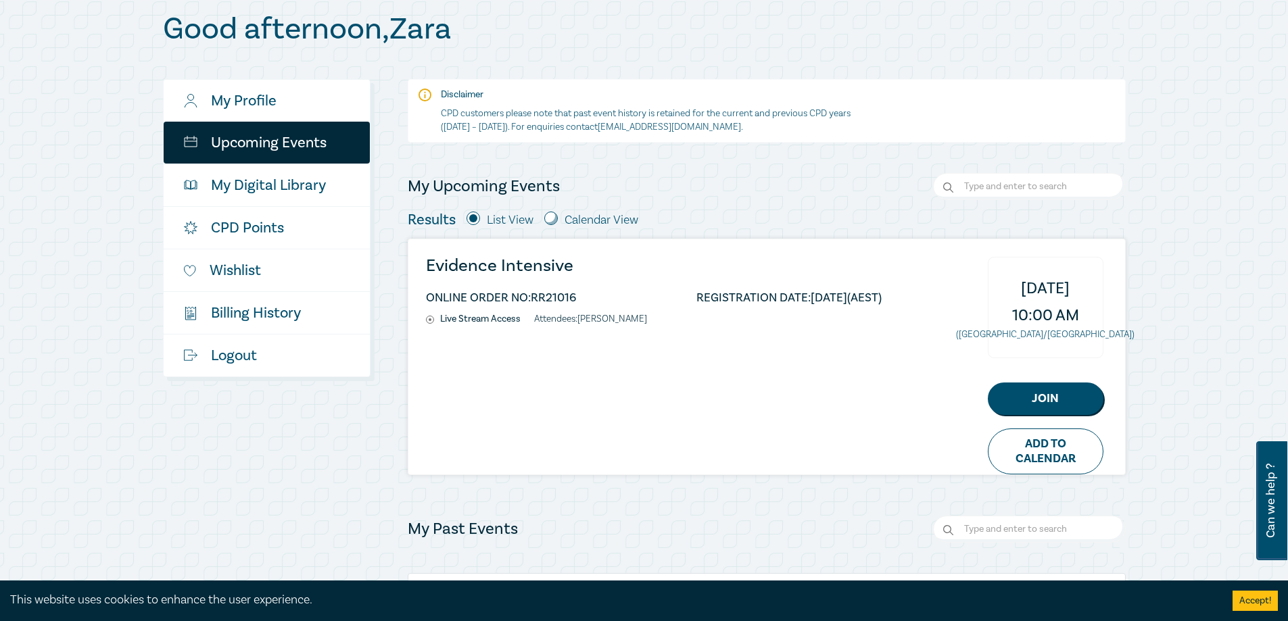
scroll to position [270, 0]
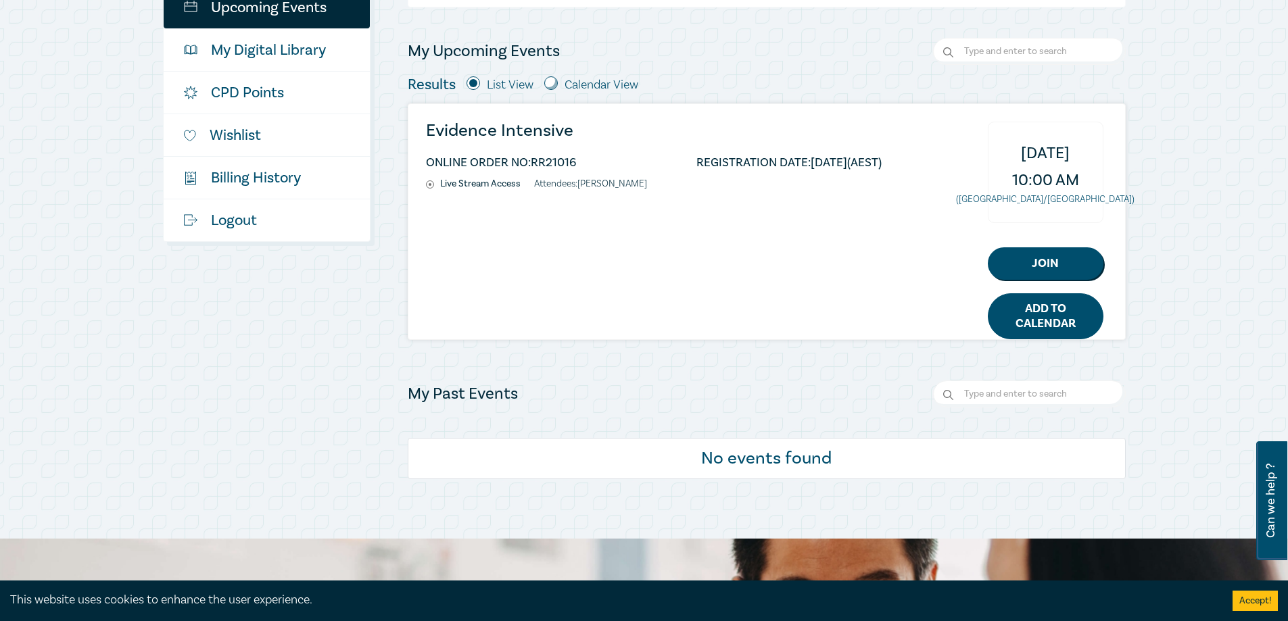
click at [1039, 320] on link "Add to Calendar" at bounding box center [1046, 316] width 116 height 46
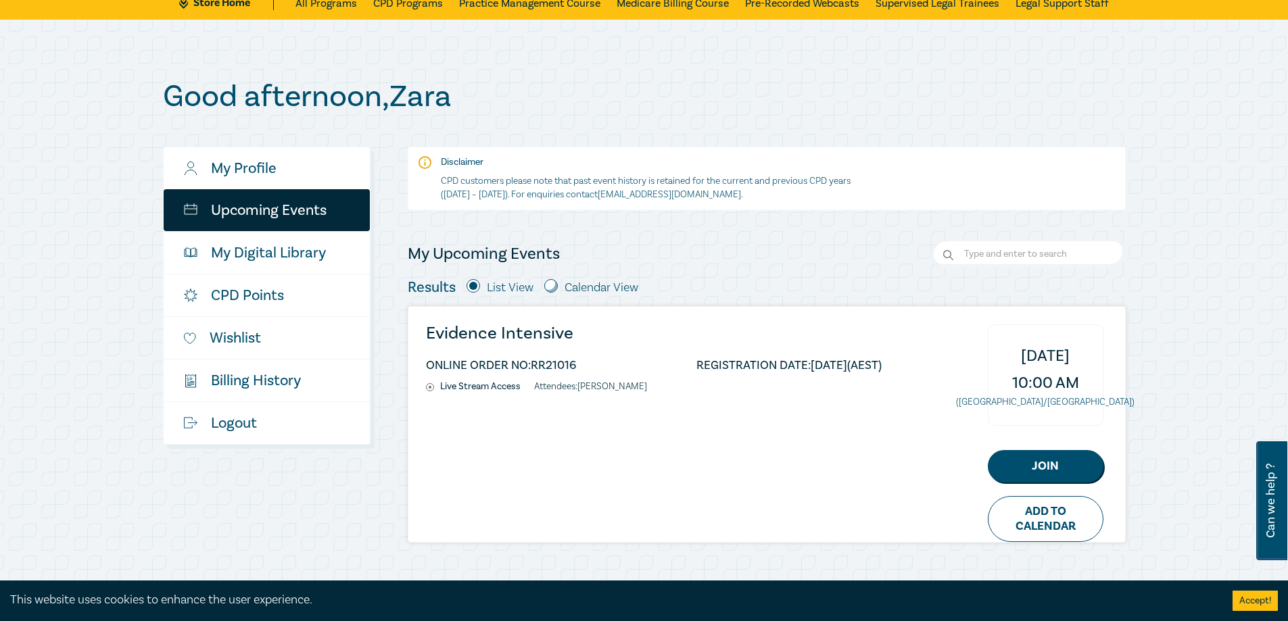
scroll to position [0, 0]
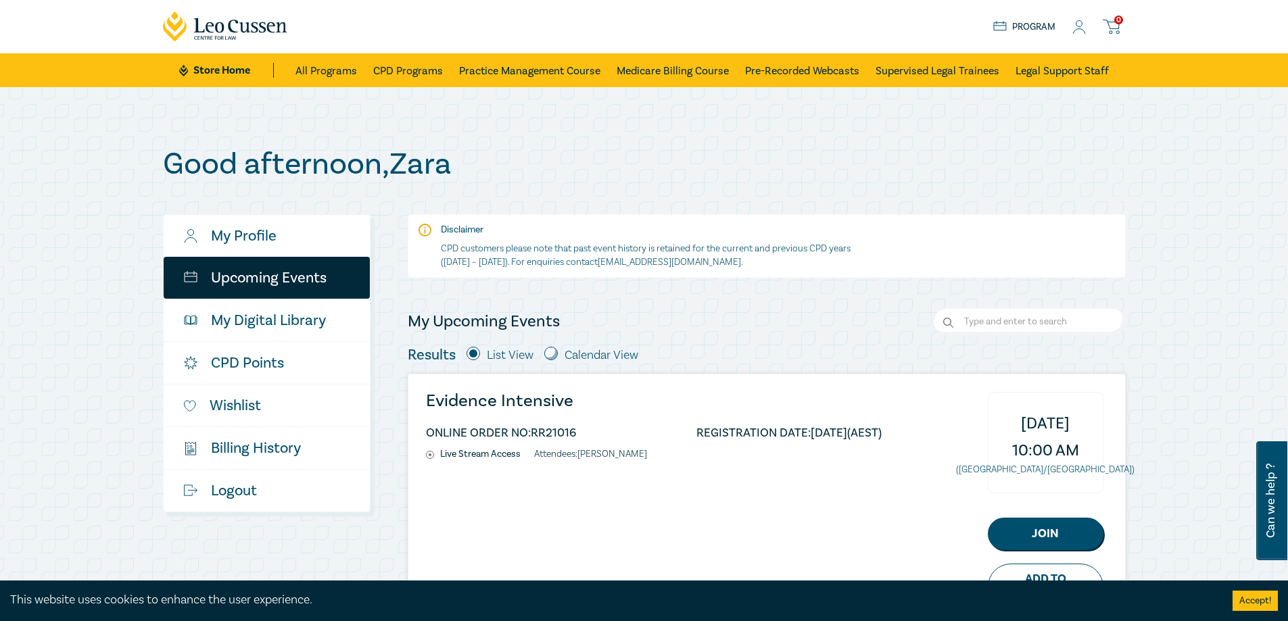
click at [256, 278] on link "Upcoming Events" at bounding box center [267, 278] width 206 height 42
click at [253, 283] on link "Upcoming Events" at bounding box center [267, 278] width 206 height 42
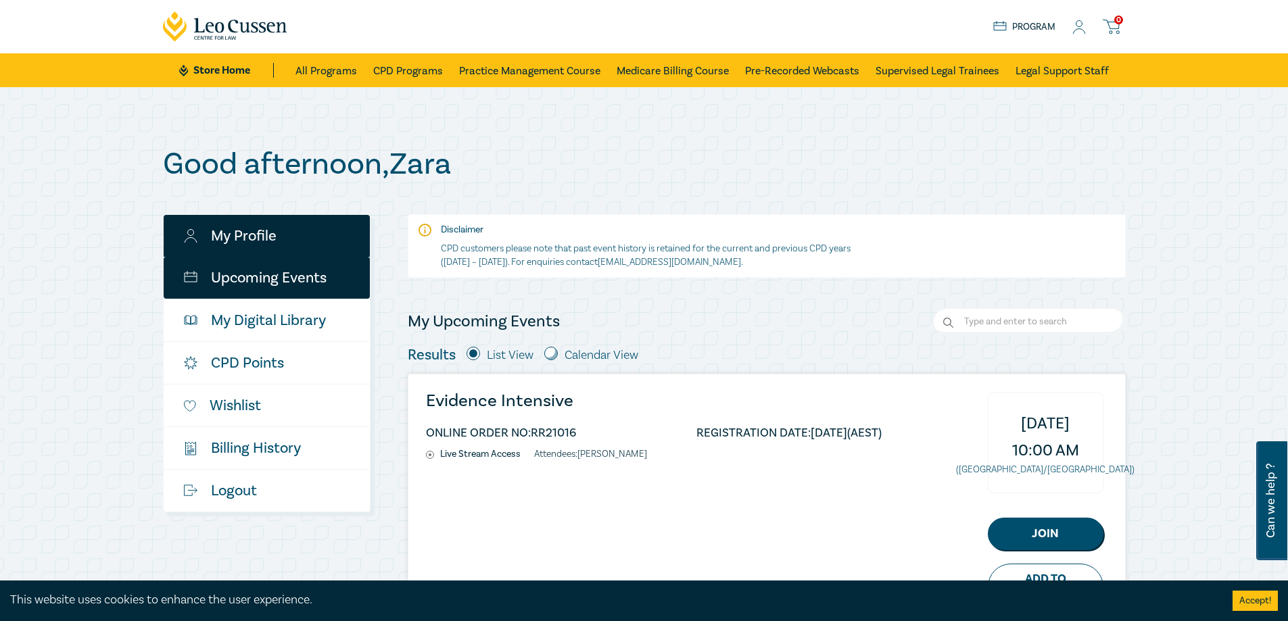
click at [245, 243] on link "My Profile" at bounding box center [267, 236] width 206 height 42
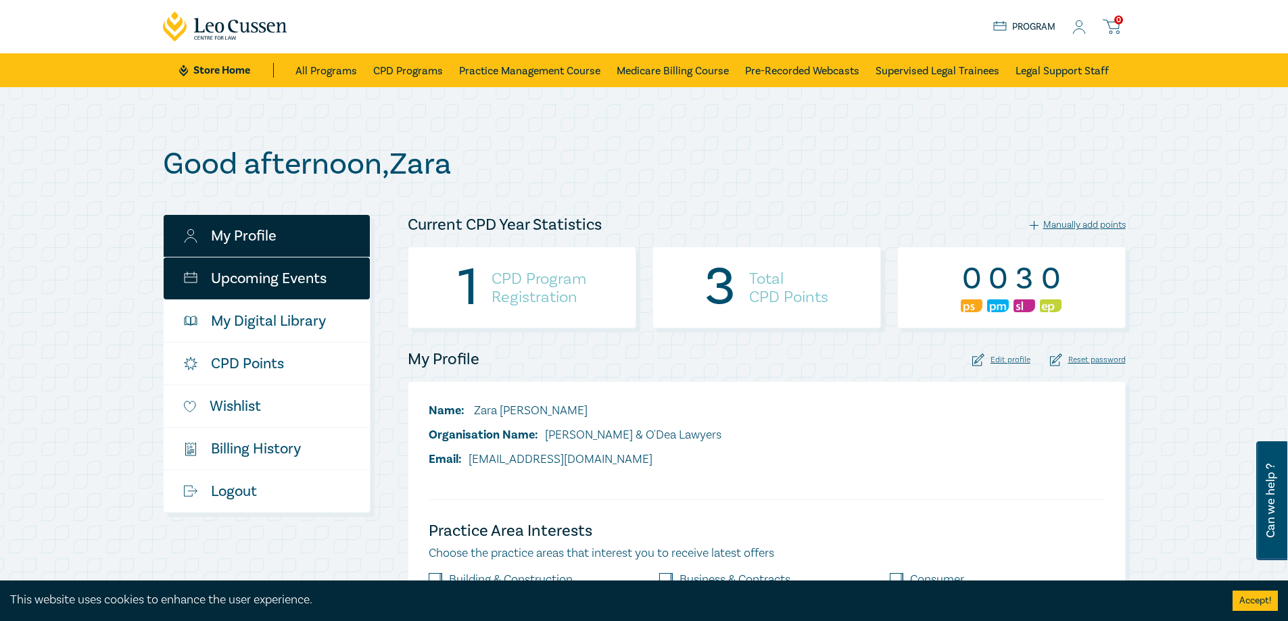
click at [246, 279] on link "Upcoming Events" at bounding box center [267, 279] width 206 height 42
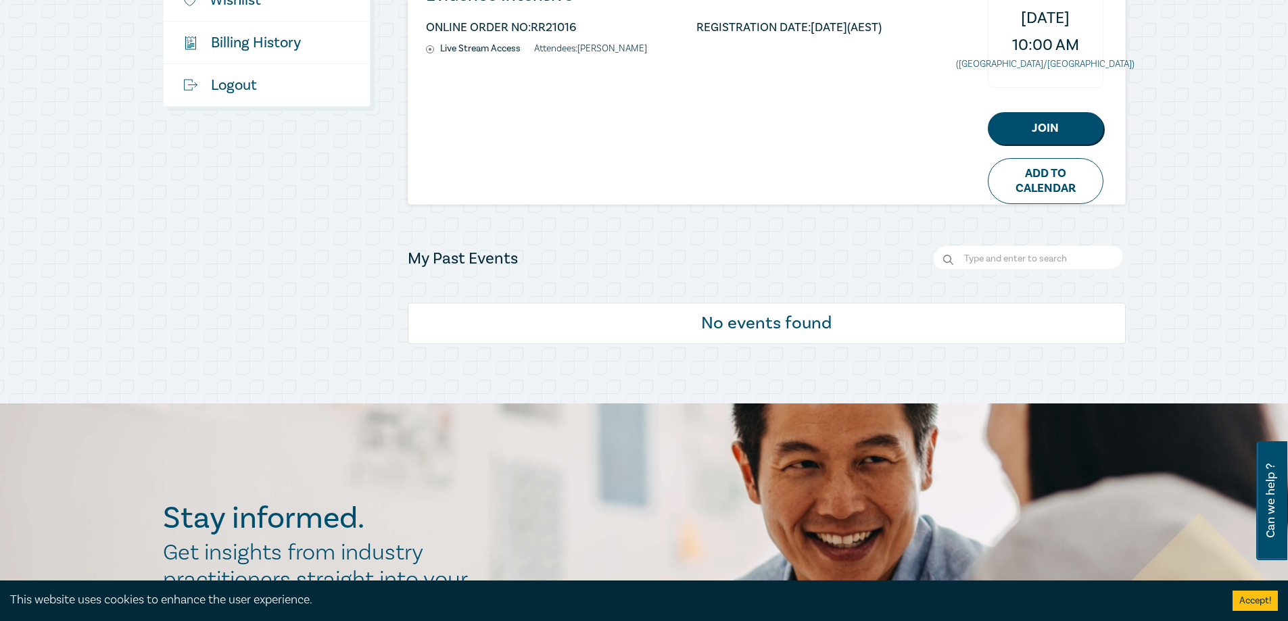
scroll to position [203, 0]
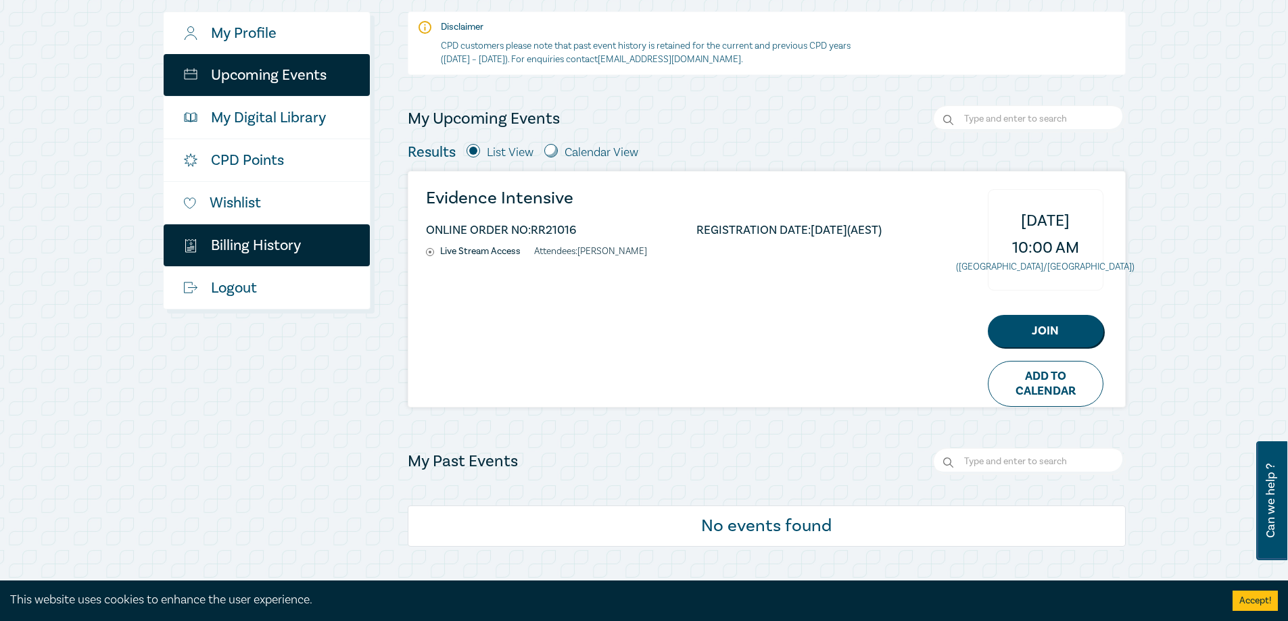
click at [300, 258] on link "$ Billing History" at bounding box center [267, 245] width 206 height 42
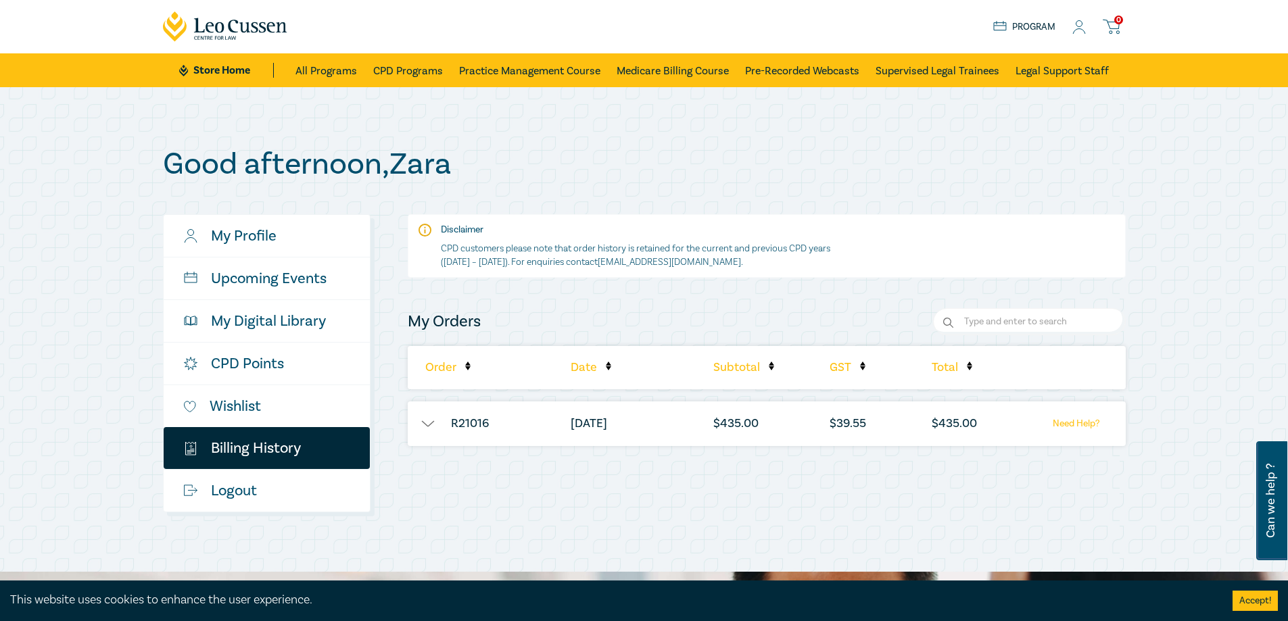
scroll to position [68, 0]
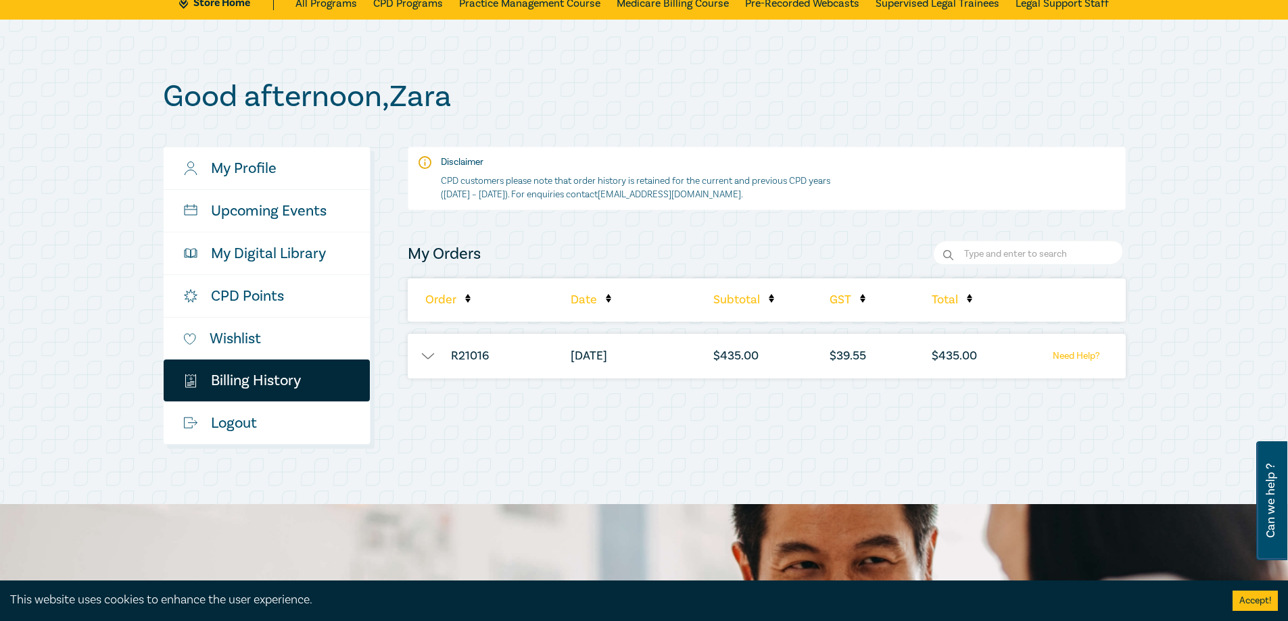
click at [468, 351] on li "R21016" at bounding box center [470, 356] width 125 height 45
click at [467, 360] on li "R21016" at bounding box center [470, 356] width 125 height 45
click at [423, 360] on button "button" at bounding box center [428, 357] width 41 height 14
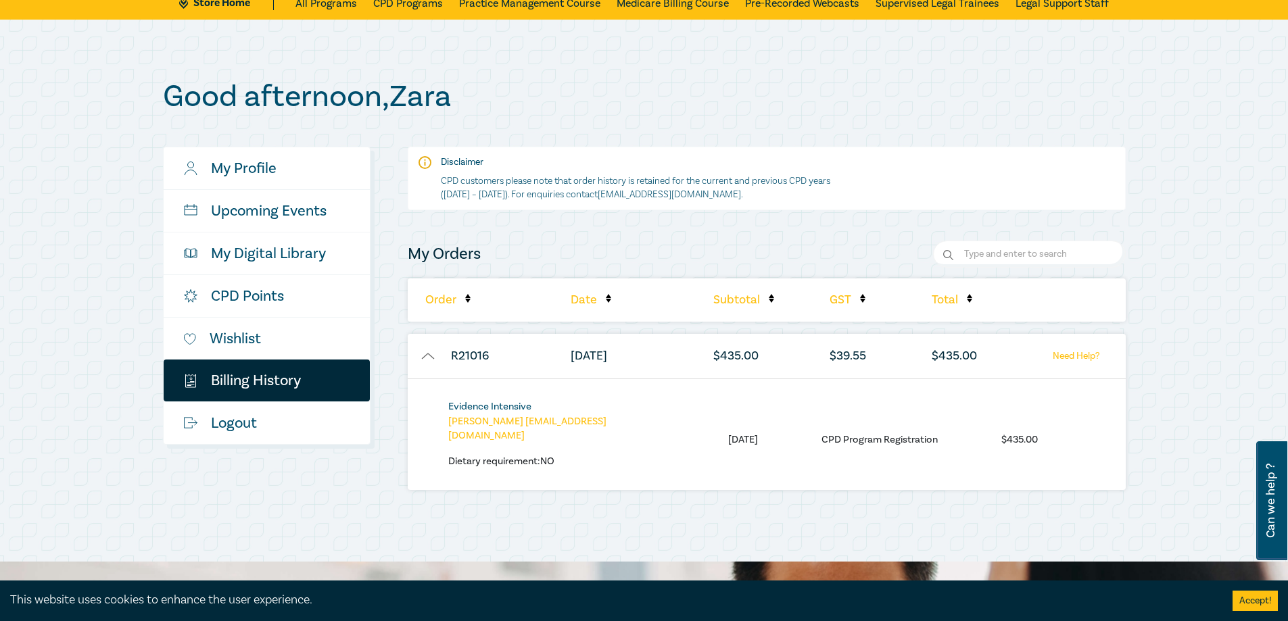
click at [489, 404] on link "Evidence Intensive" at bounding box center [489, 406] width 83 height 13
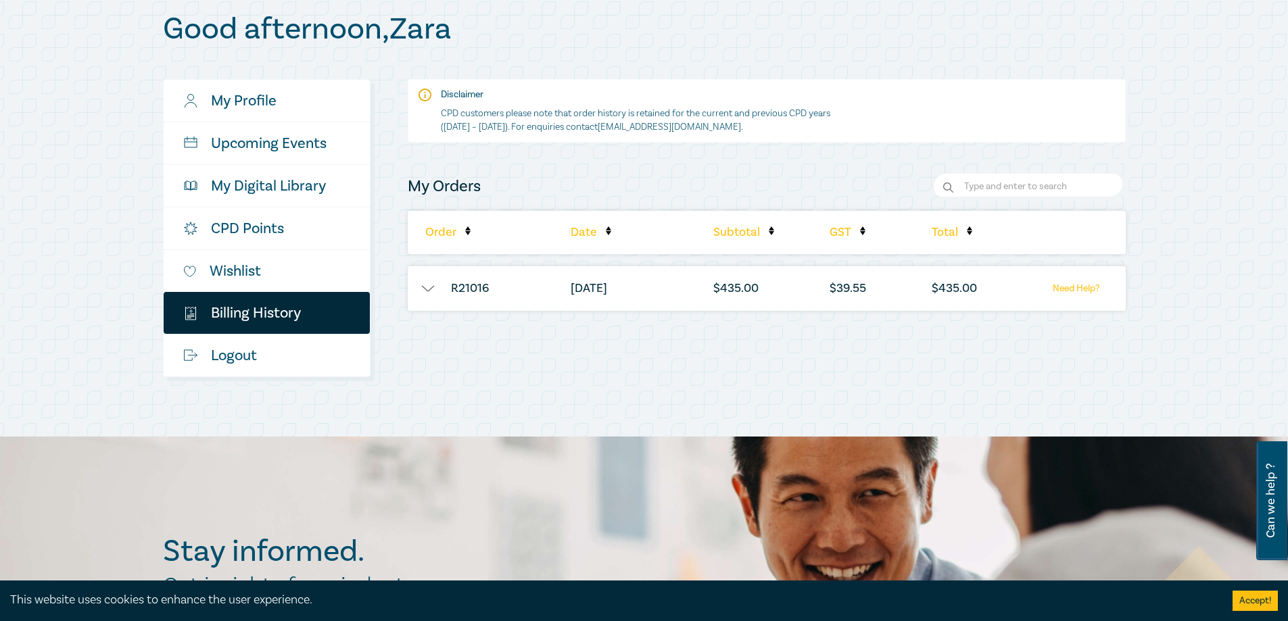
scroll to position [203, 0]
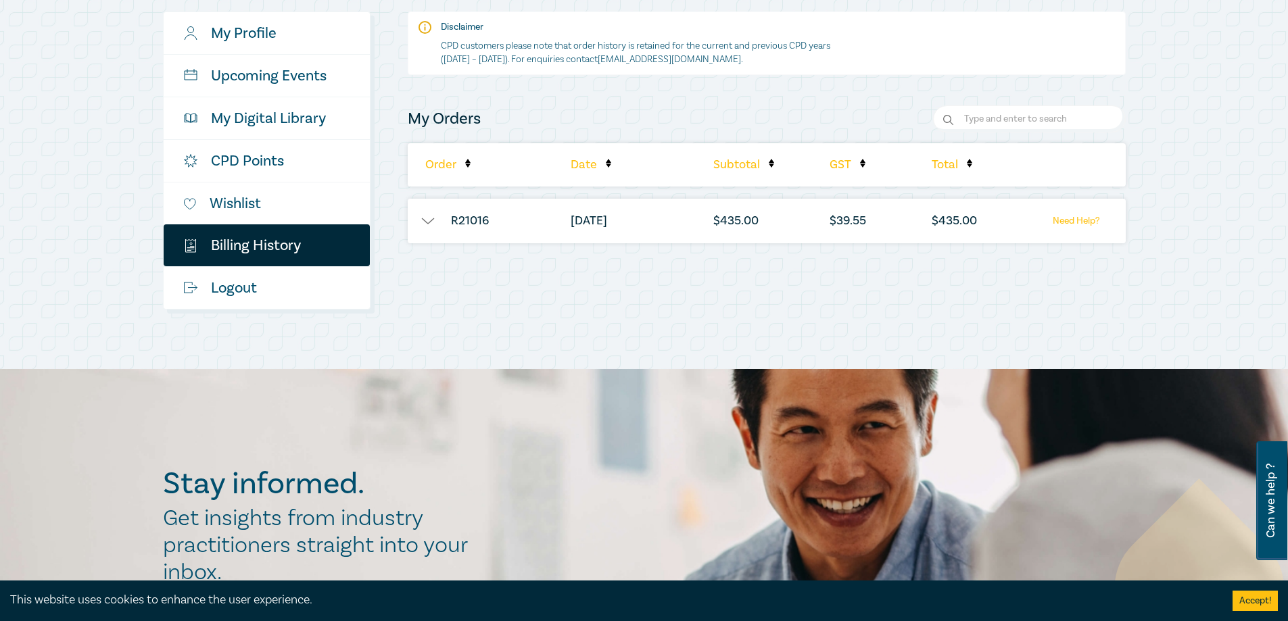
click at [435, 226] on button "button" at bounding box center [428, 221] width 41 height 14
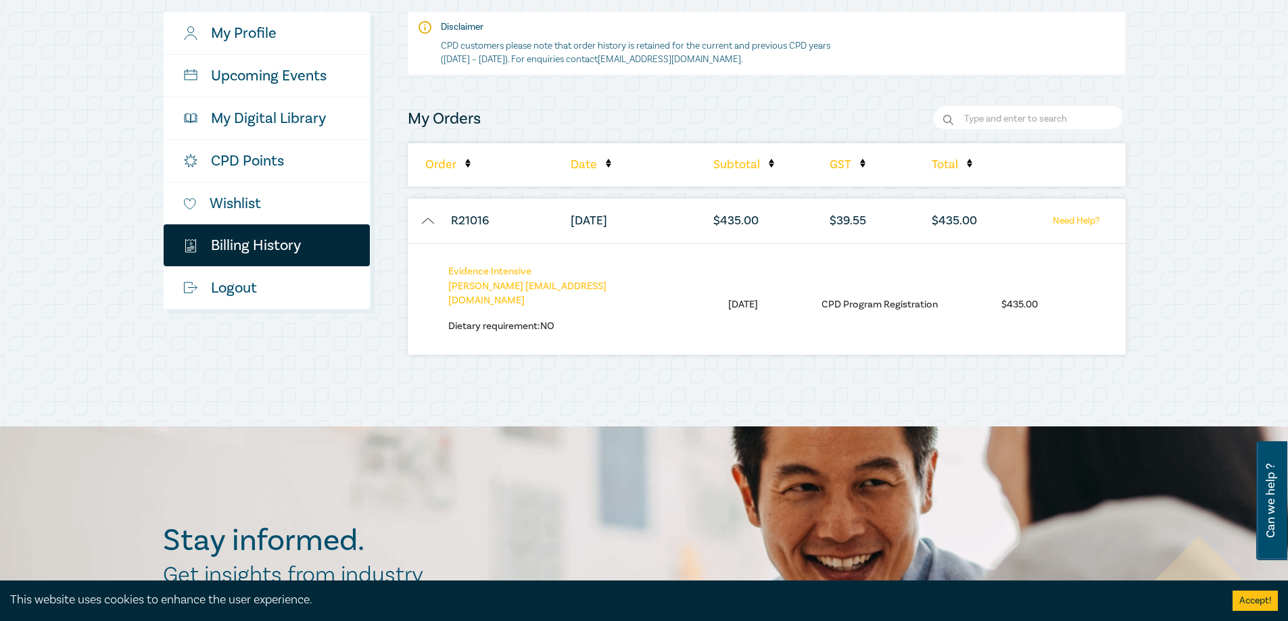
click at [861, 301] on li "CPD Program Registration" at bounding box center [879, 304] width 116 height 15
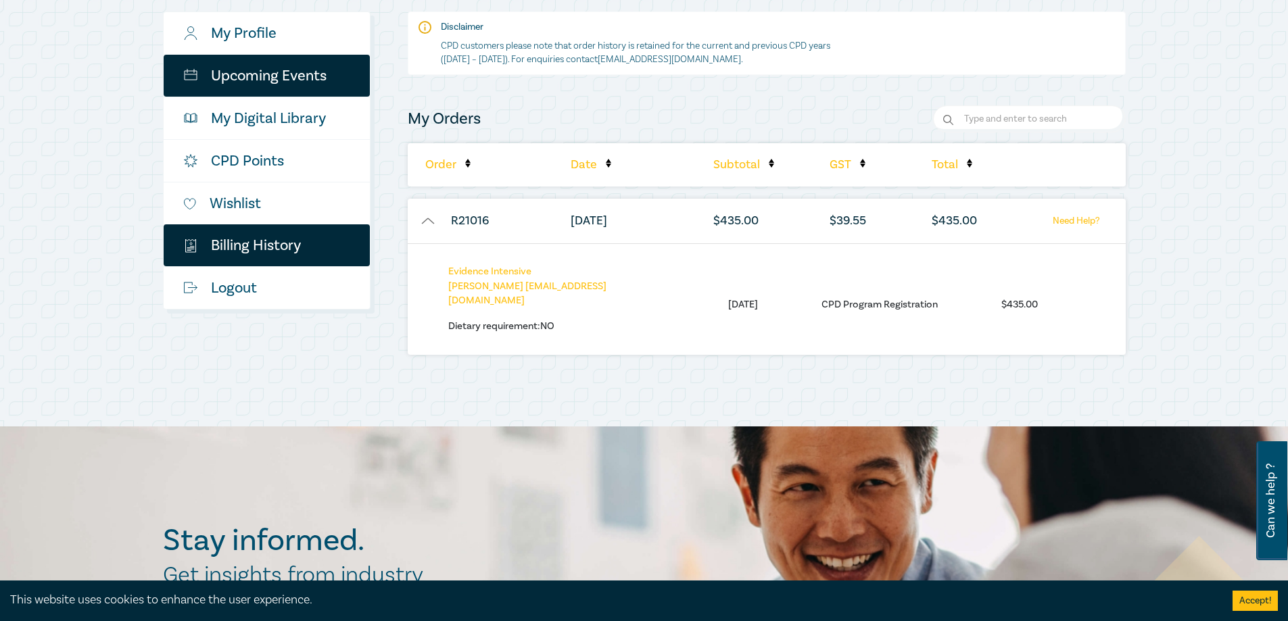
scroll to position [0, 0]
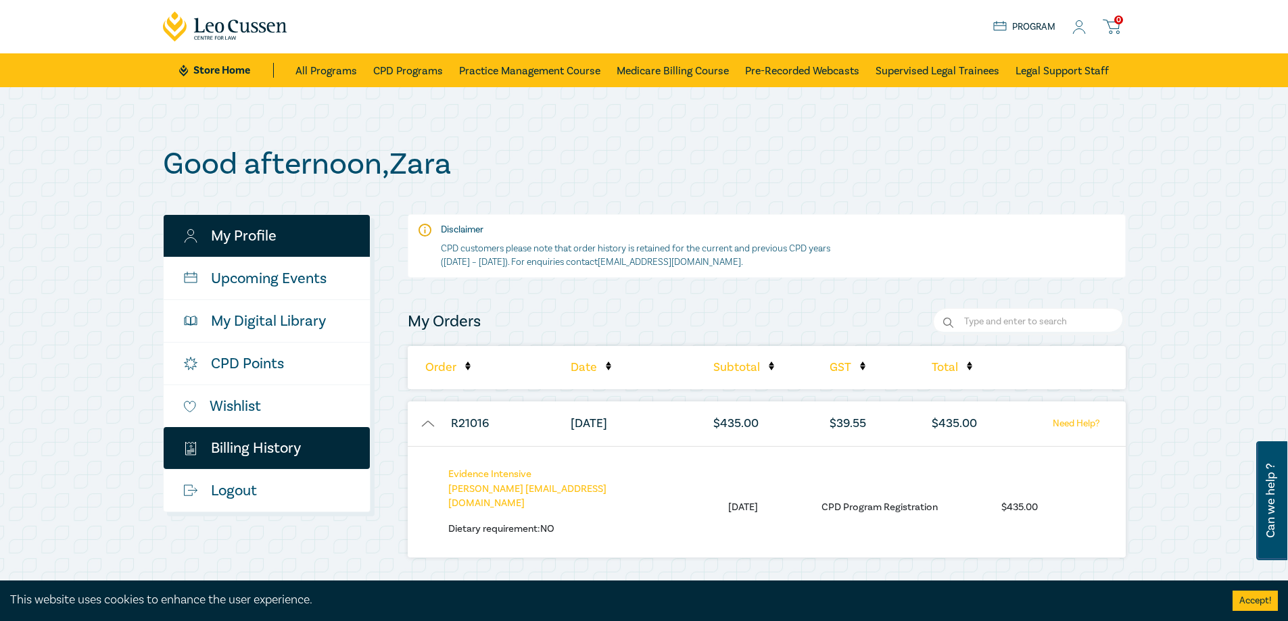
click at [254, 245] on link "My Profile" at bounding box center [267, 236] width 206 height 42
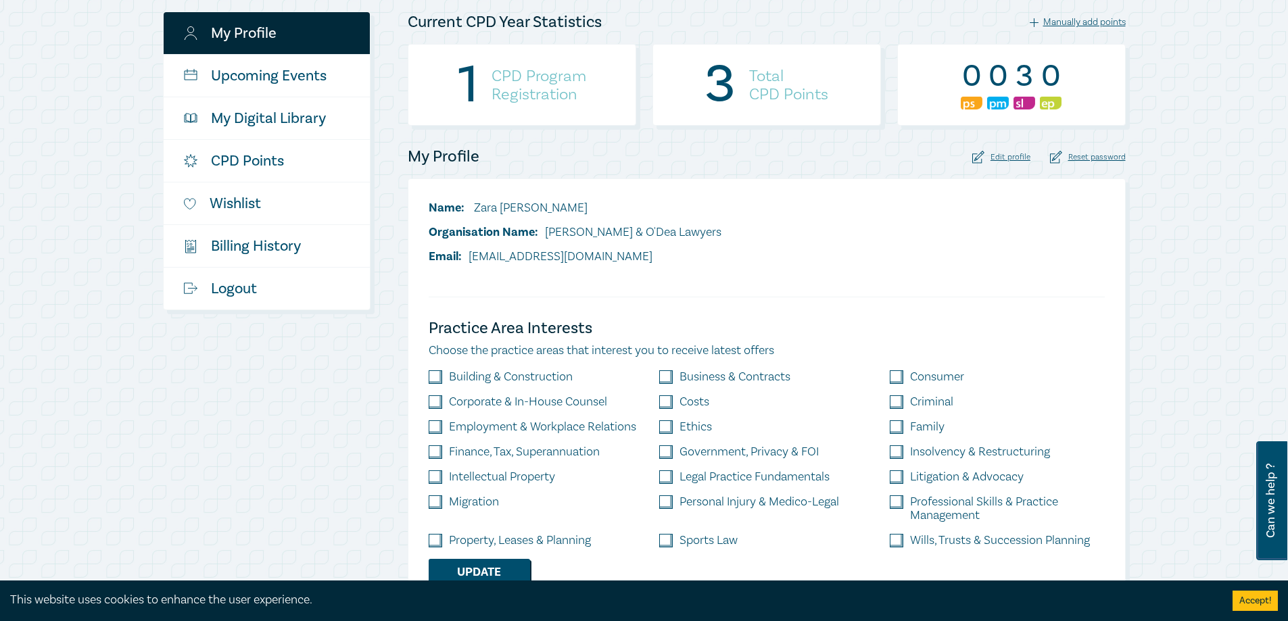
scroll to position [406, 0]
